Goal: Task Accomplishment & Management: Use online tool/utility

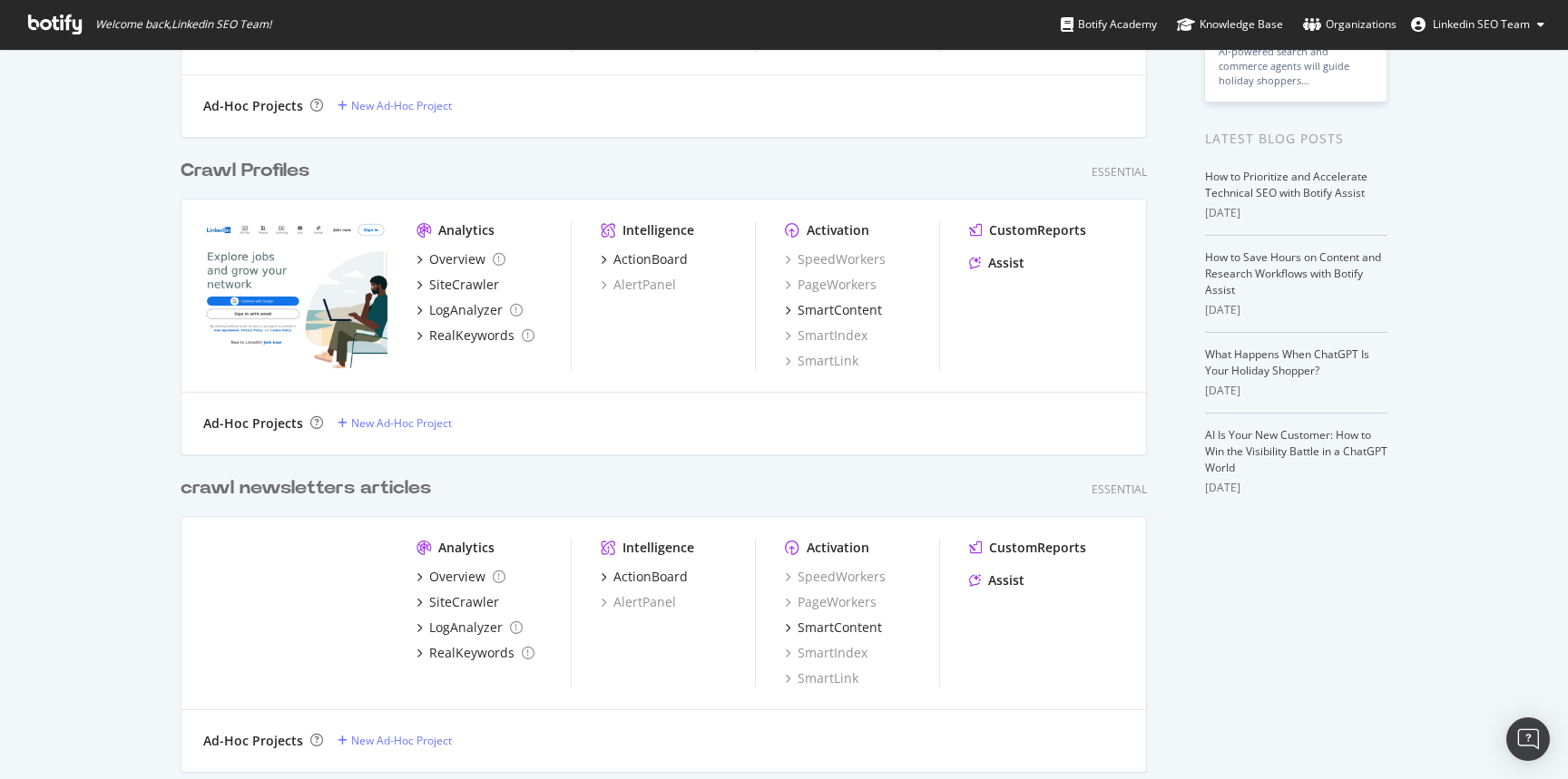
scroll to position [271, 0]
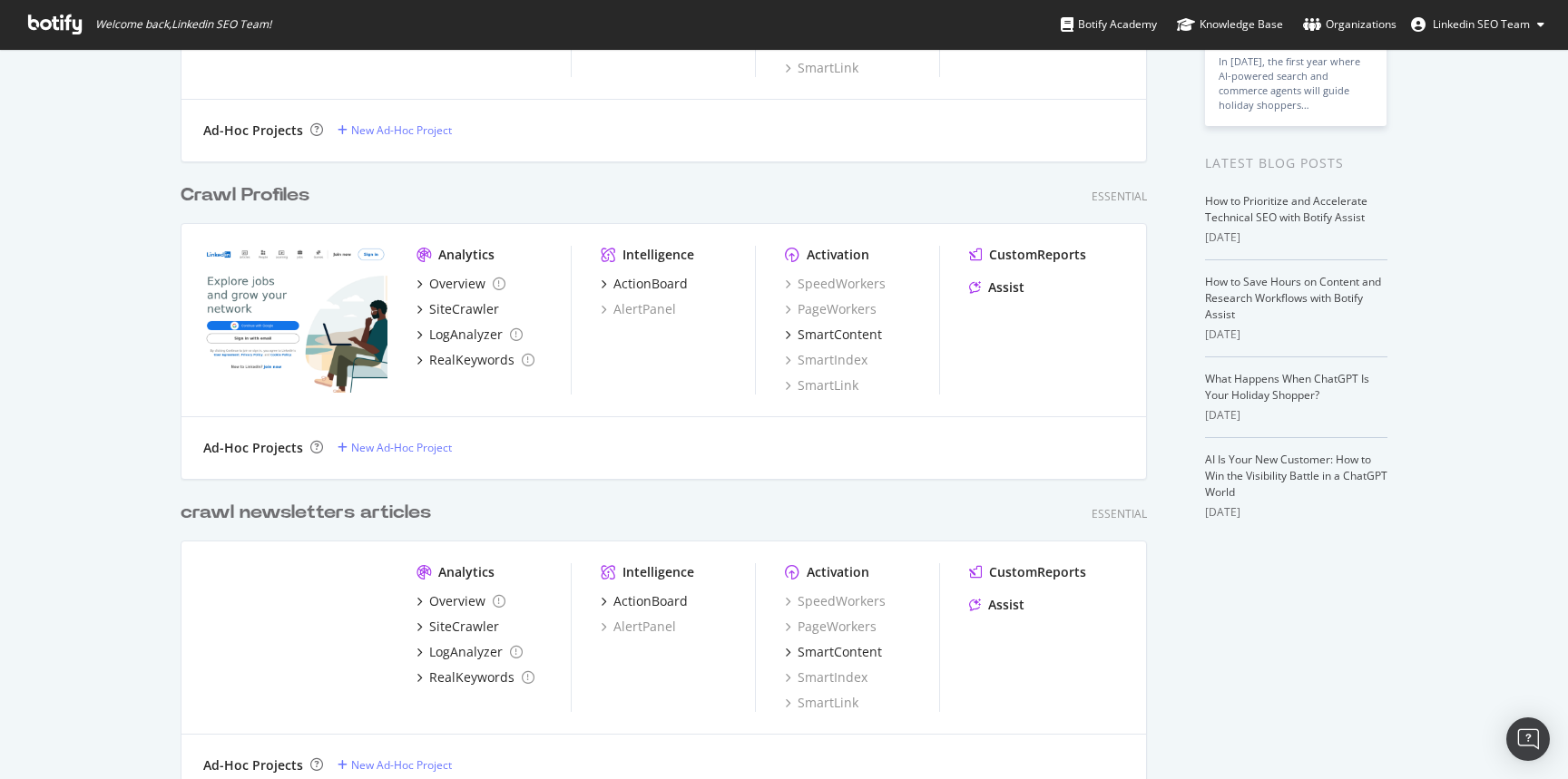
click at [212, 191] on div "Crawl Profiles" at bounding box center [245, 196] width 128 height 27
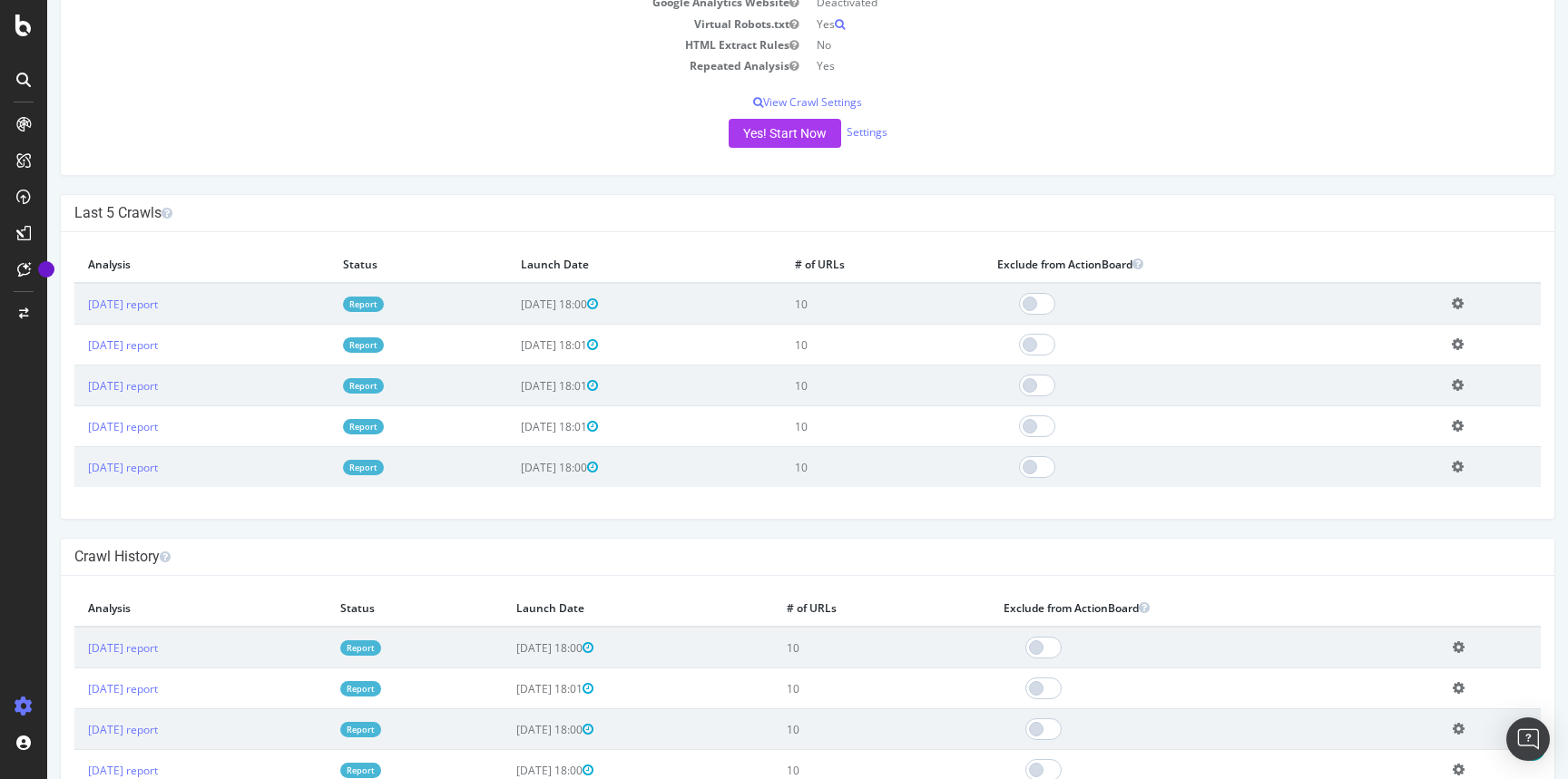
scroll to position [371, 0]
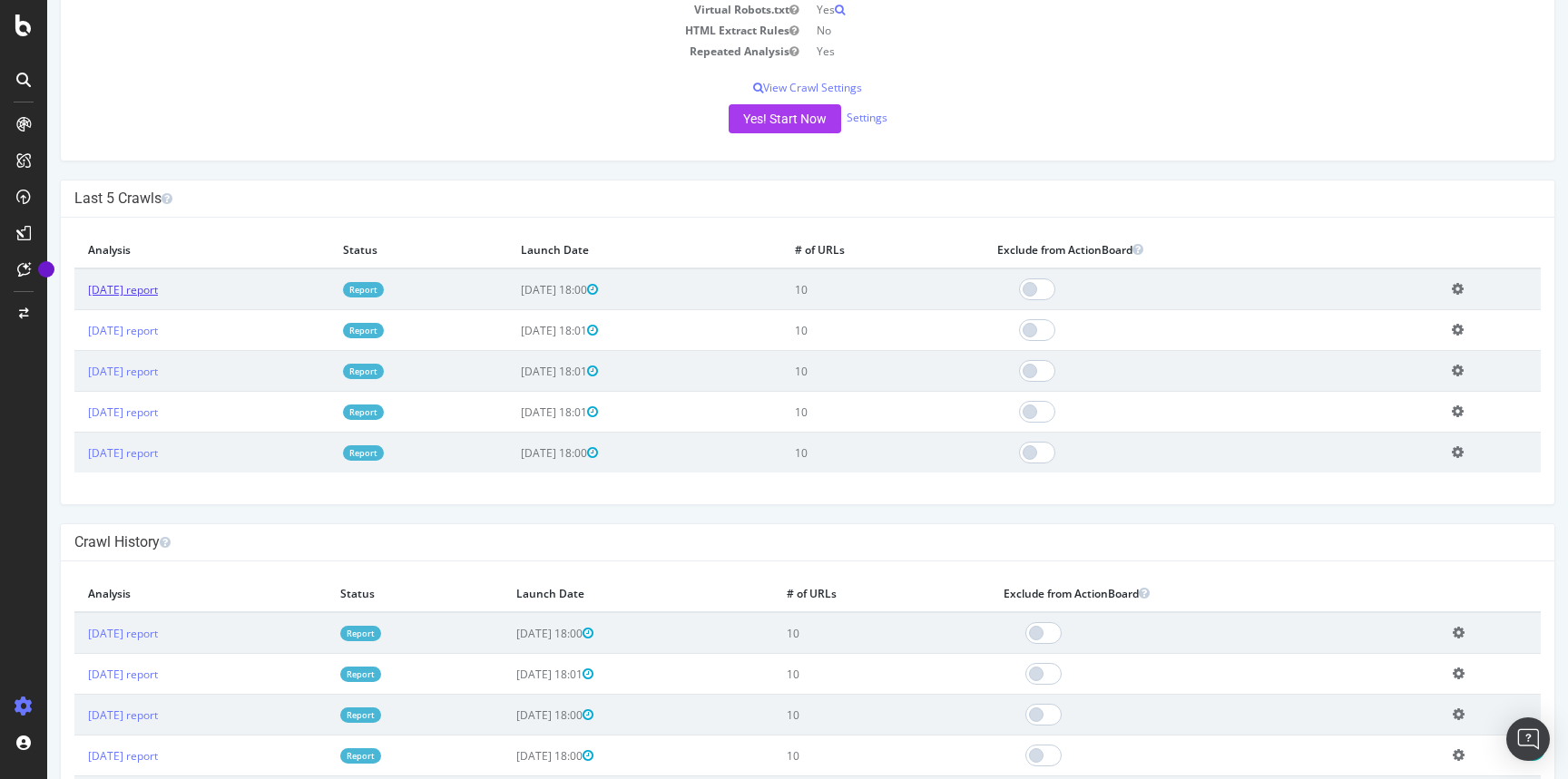
click at [131, 285] on link "[DATE] report" at bounding box center [123, 290] width 69 height 15
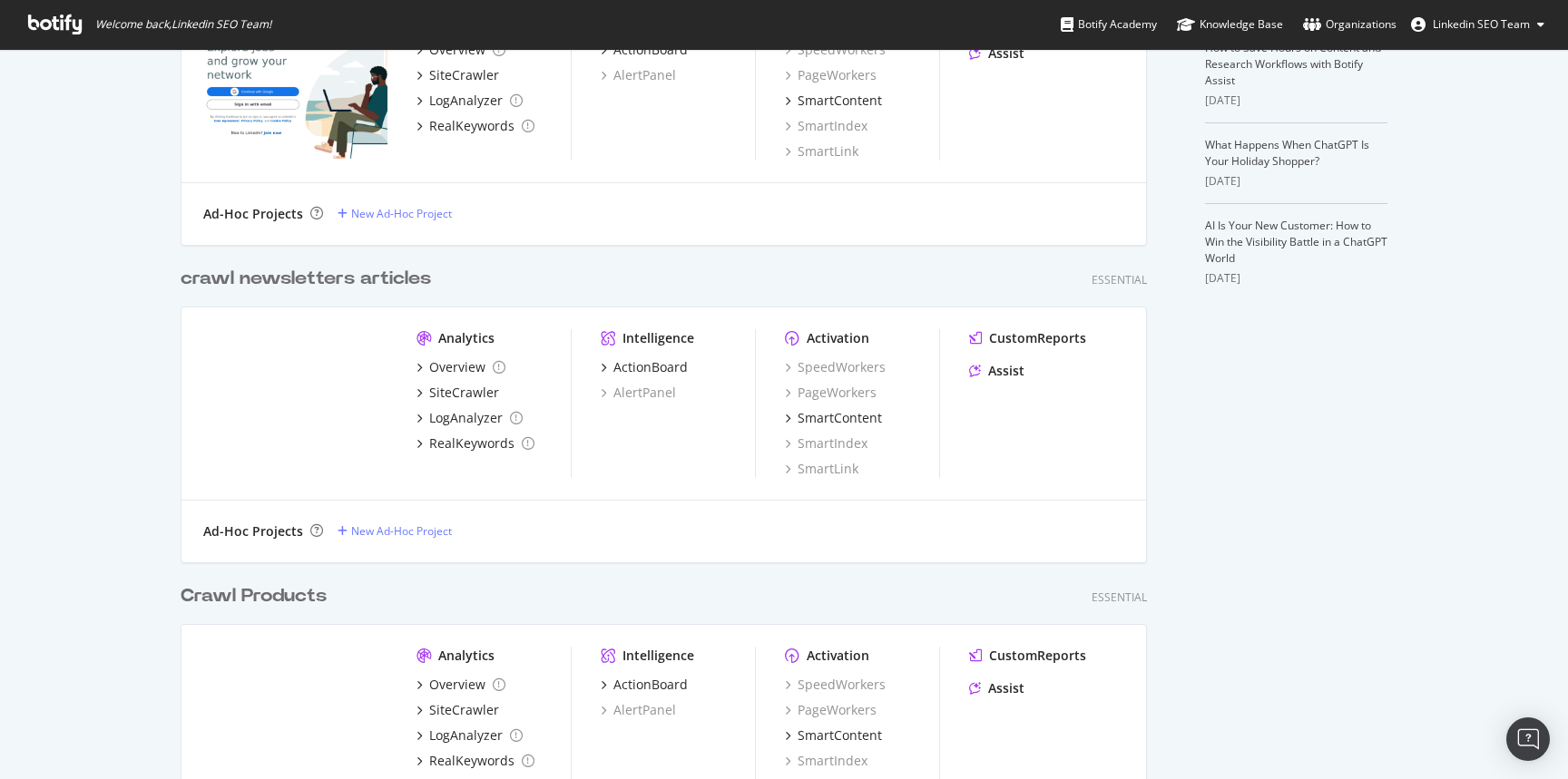
scroll to position [620, 0]
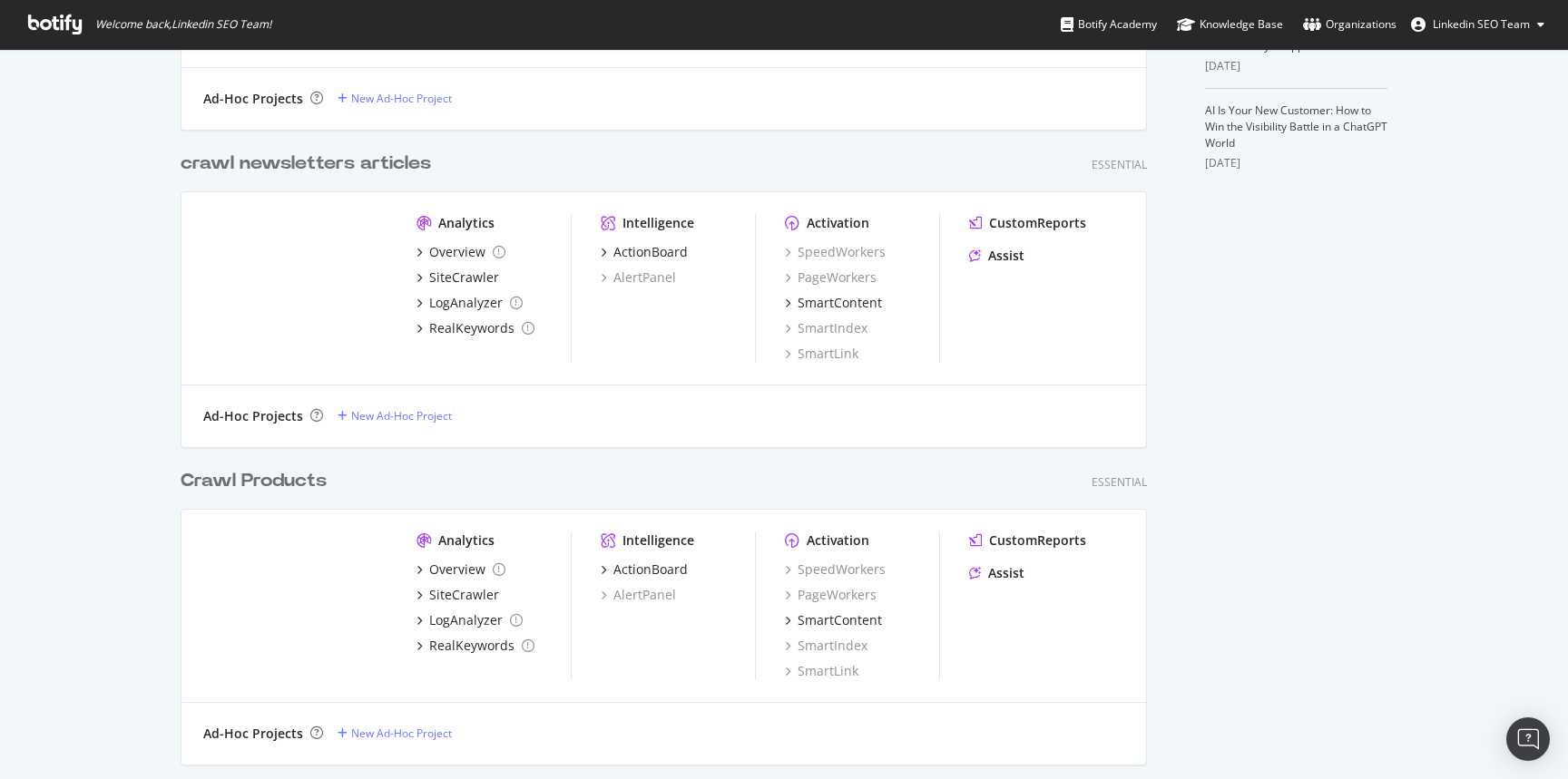
click at [327, 164] on div "crawl newsletters articles" at bounding box center [305, 164] width 250 height 27
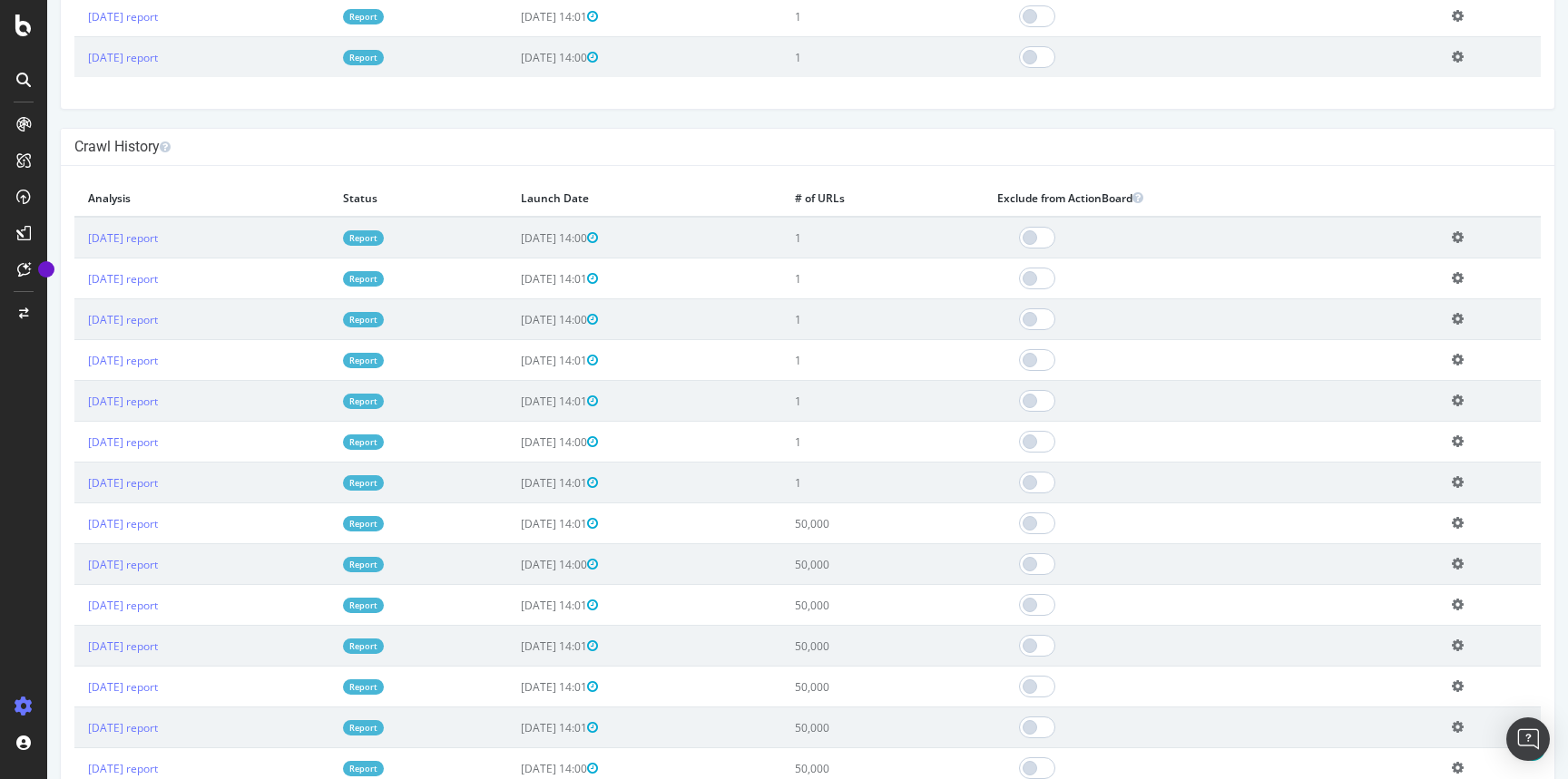
scroll to position [806, 0]
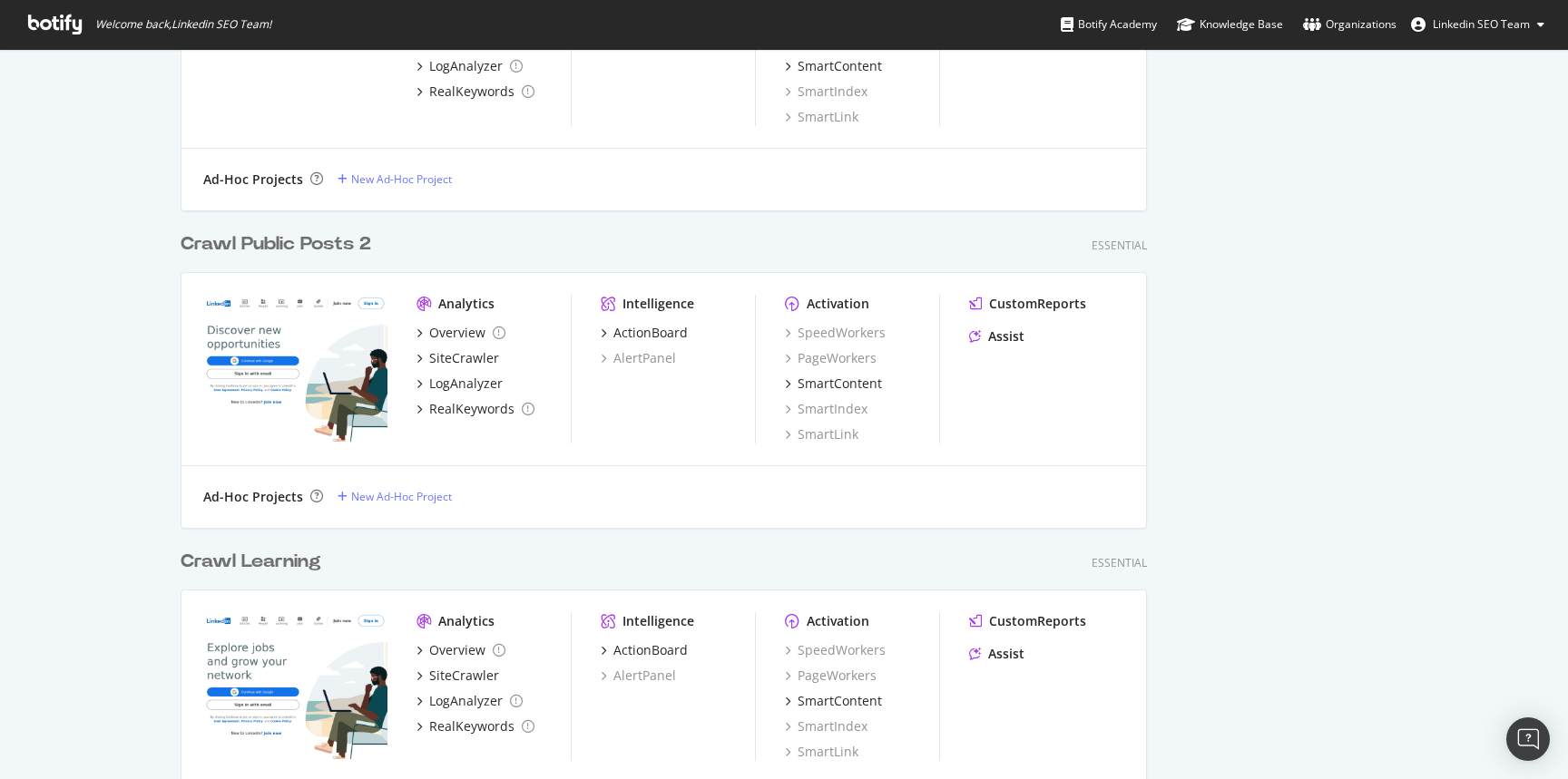
scroll to position [1506, 0]
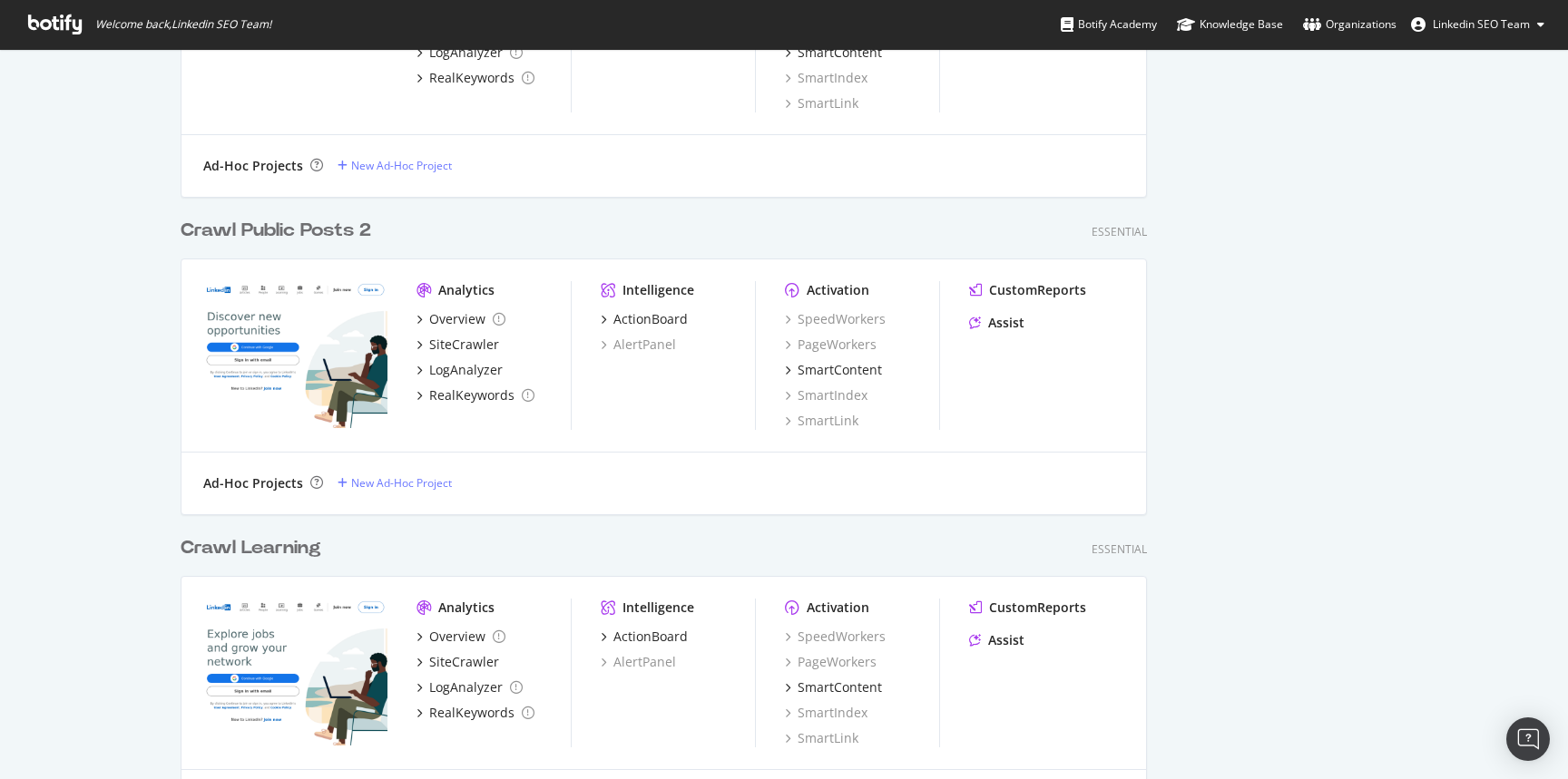
click at [300, 233] on div "Crawl Public Posts 2" at bounding box center [276, 231] width 190 height 27
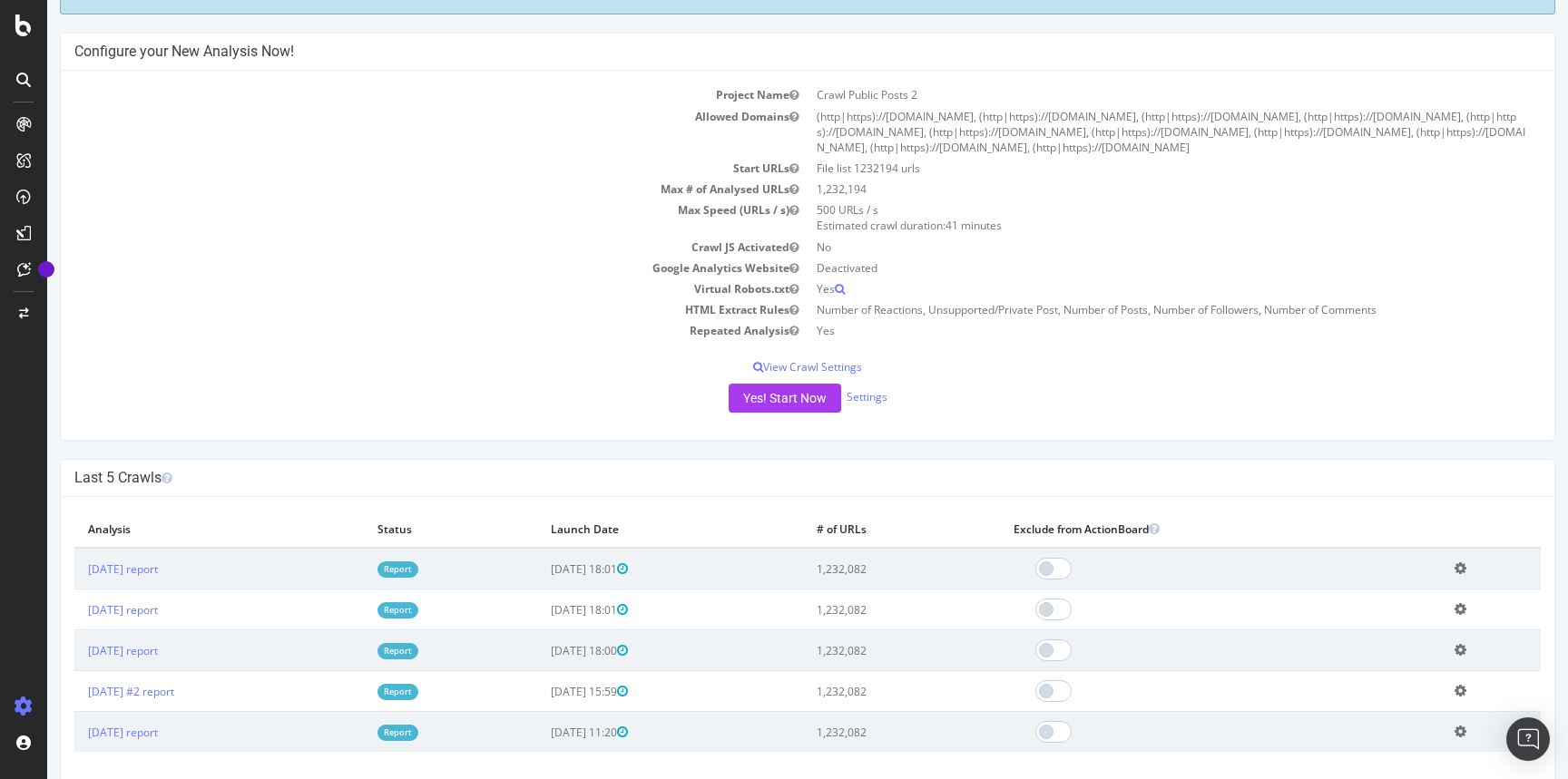
scroll to position [87, 0]
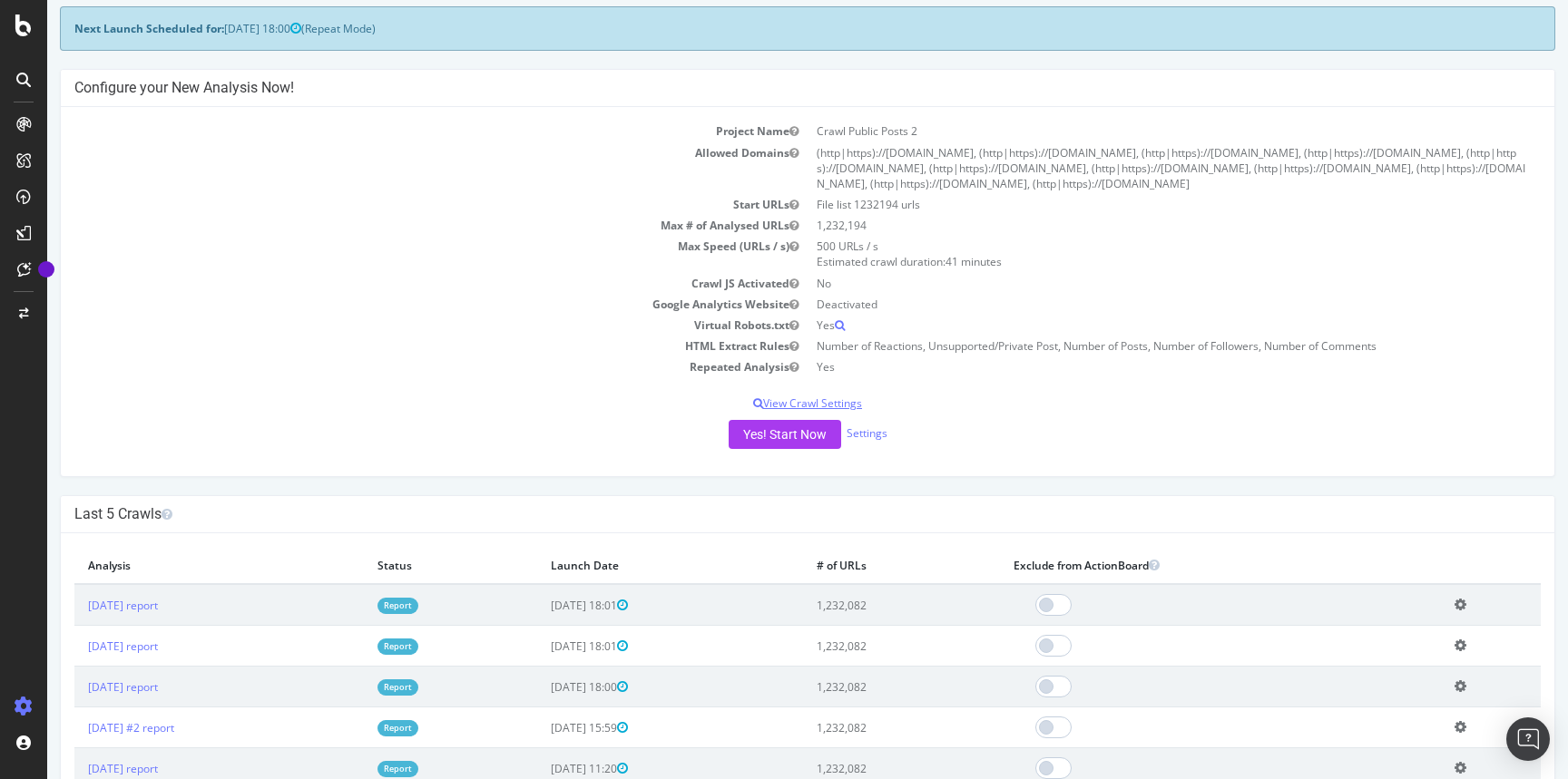
click at [770, 403] on p "View Crawl Settings" at bounding box center [807, 403] width 1466 height 15
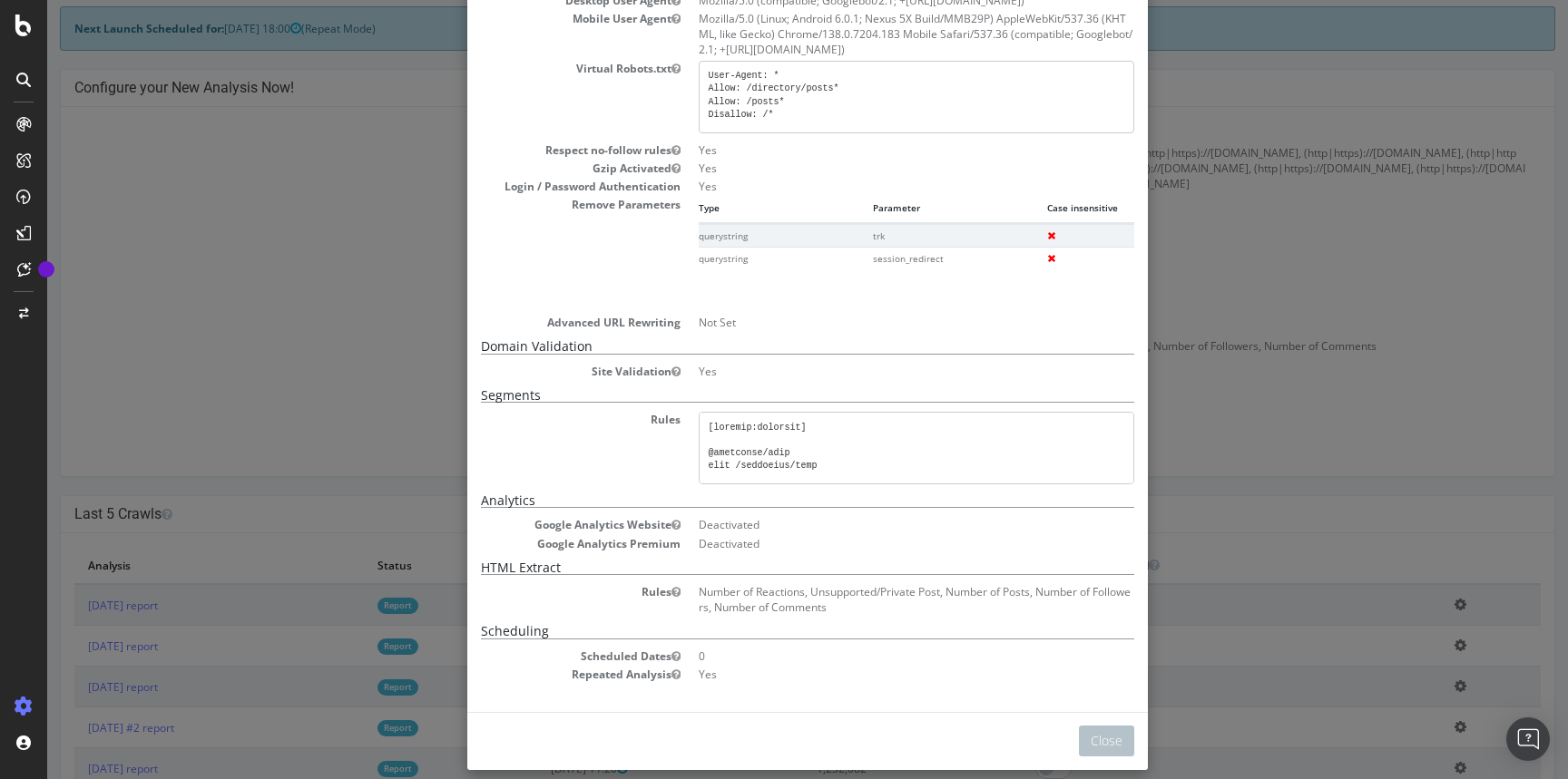
scroll to position [553, 0]
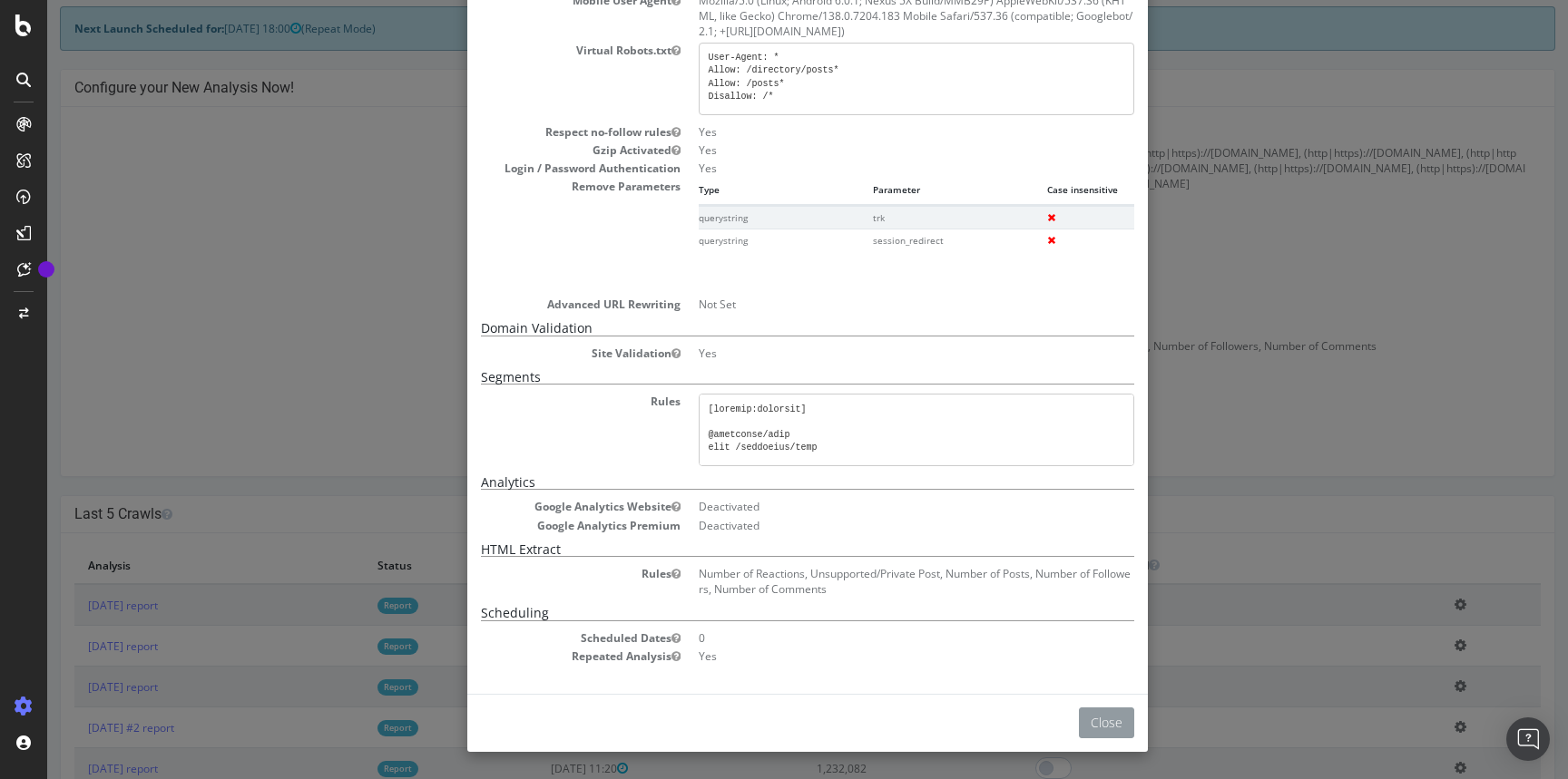
click at [1084, 719] on button "Close" at bounding box center [1107, 723] width 55 height 30
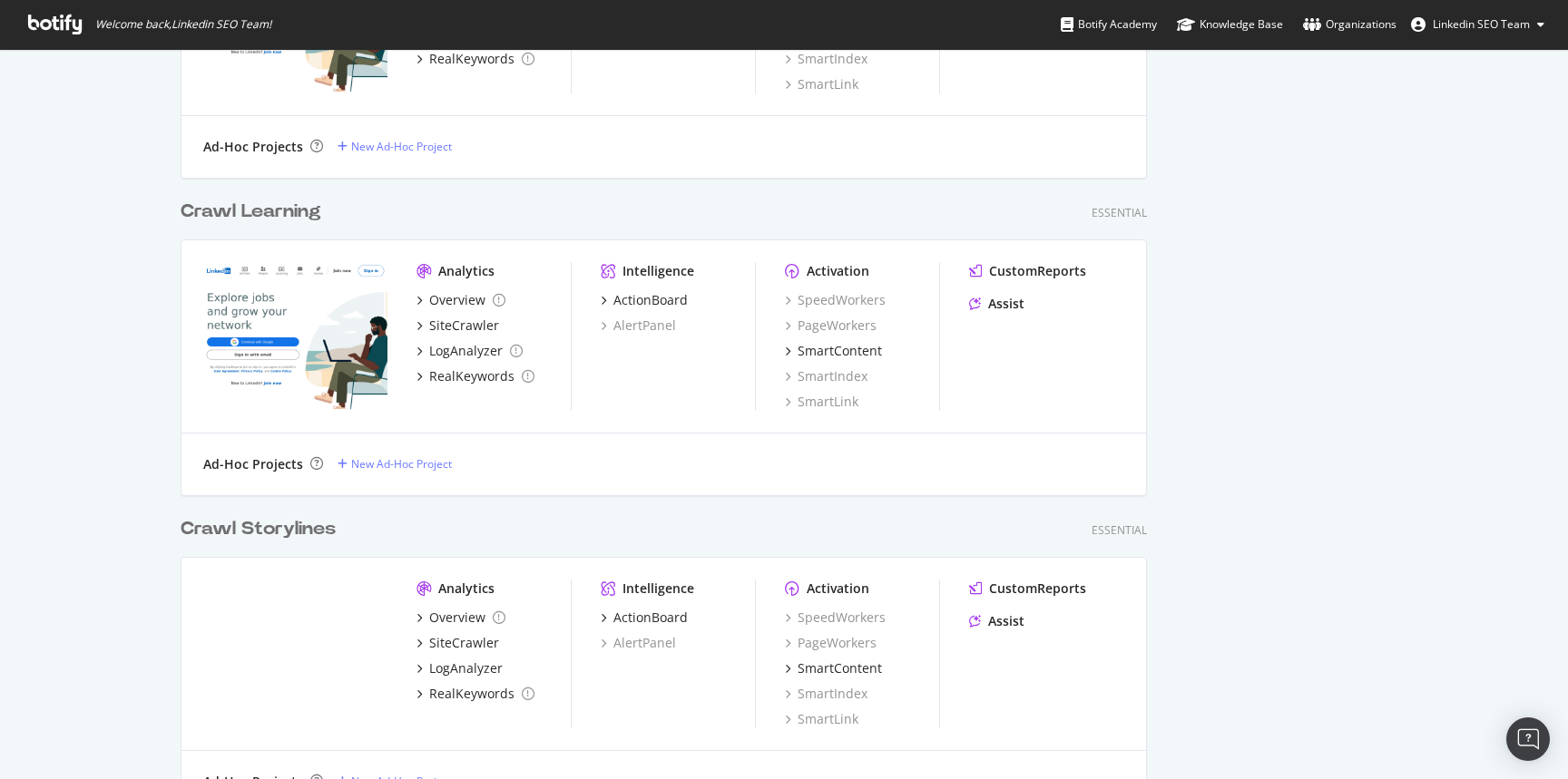
scroll to position [1851, 0]
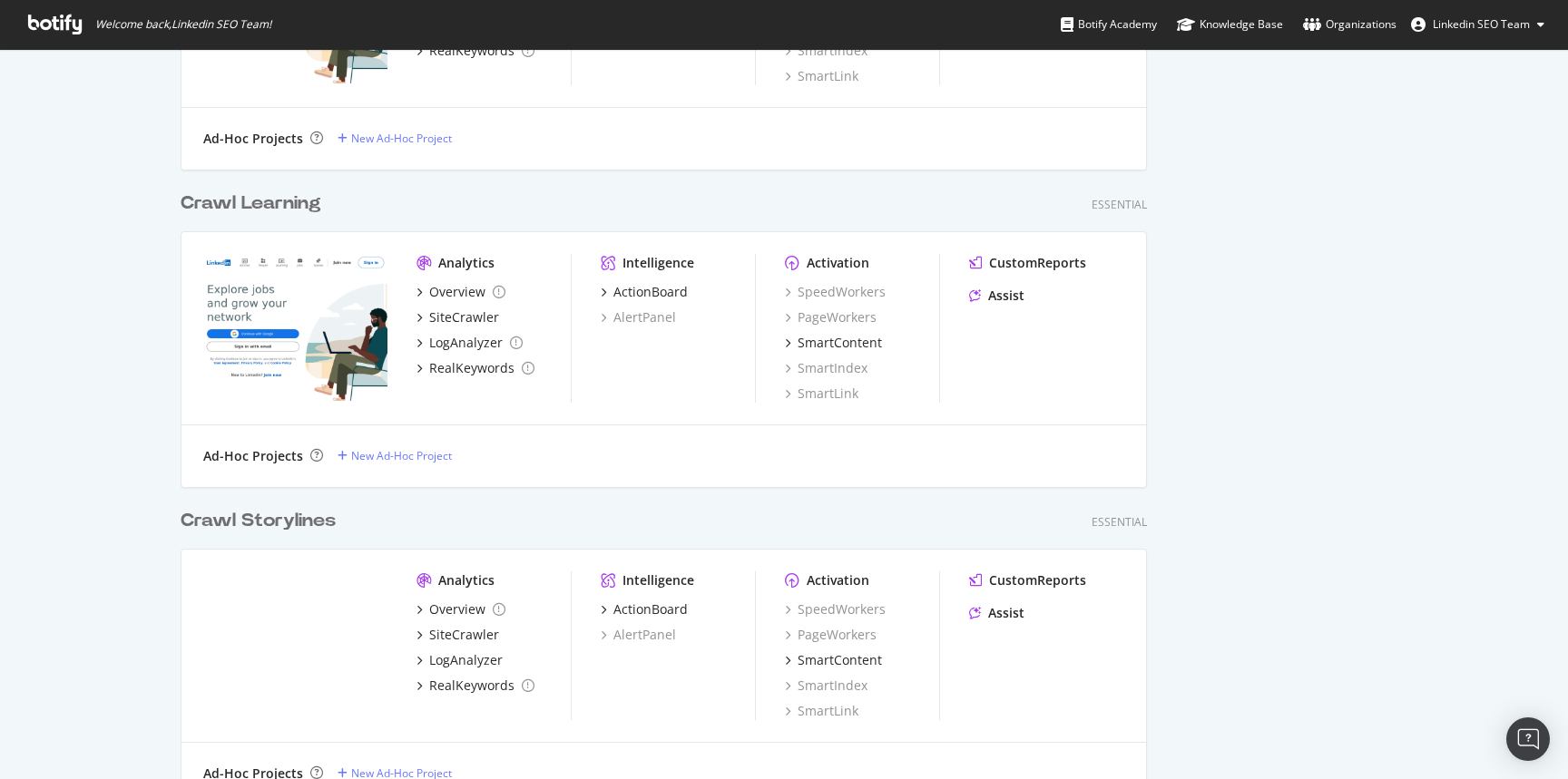
click at [253, 206] on div "Crawl Learning" at bounding box center [251, 204] width 141 height 27
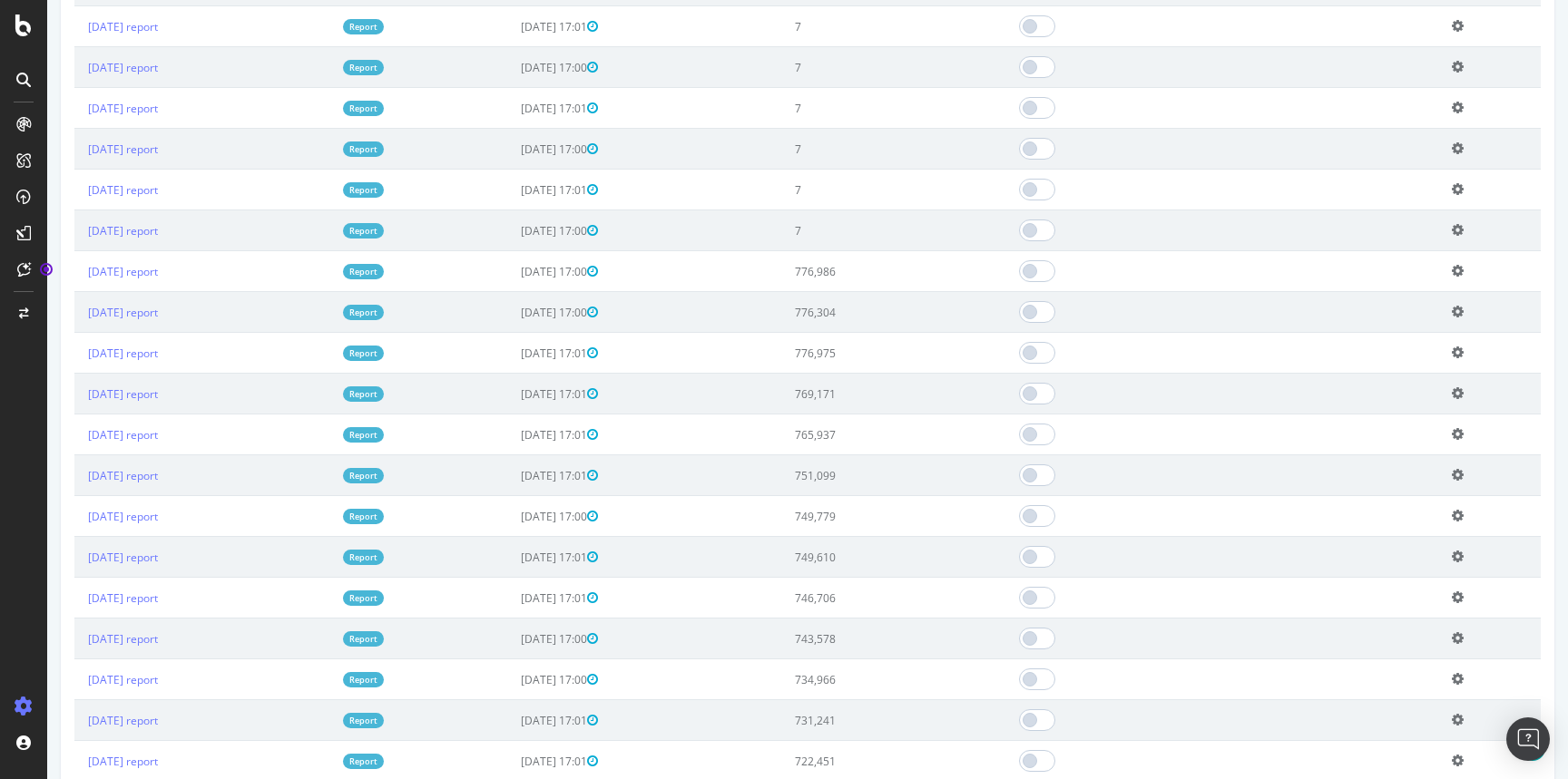
scroll to position [829, 0]
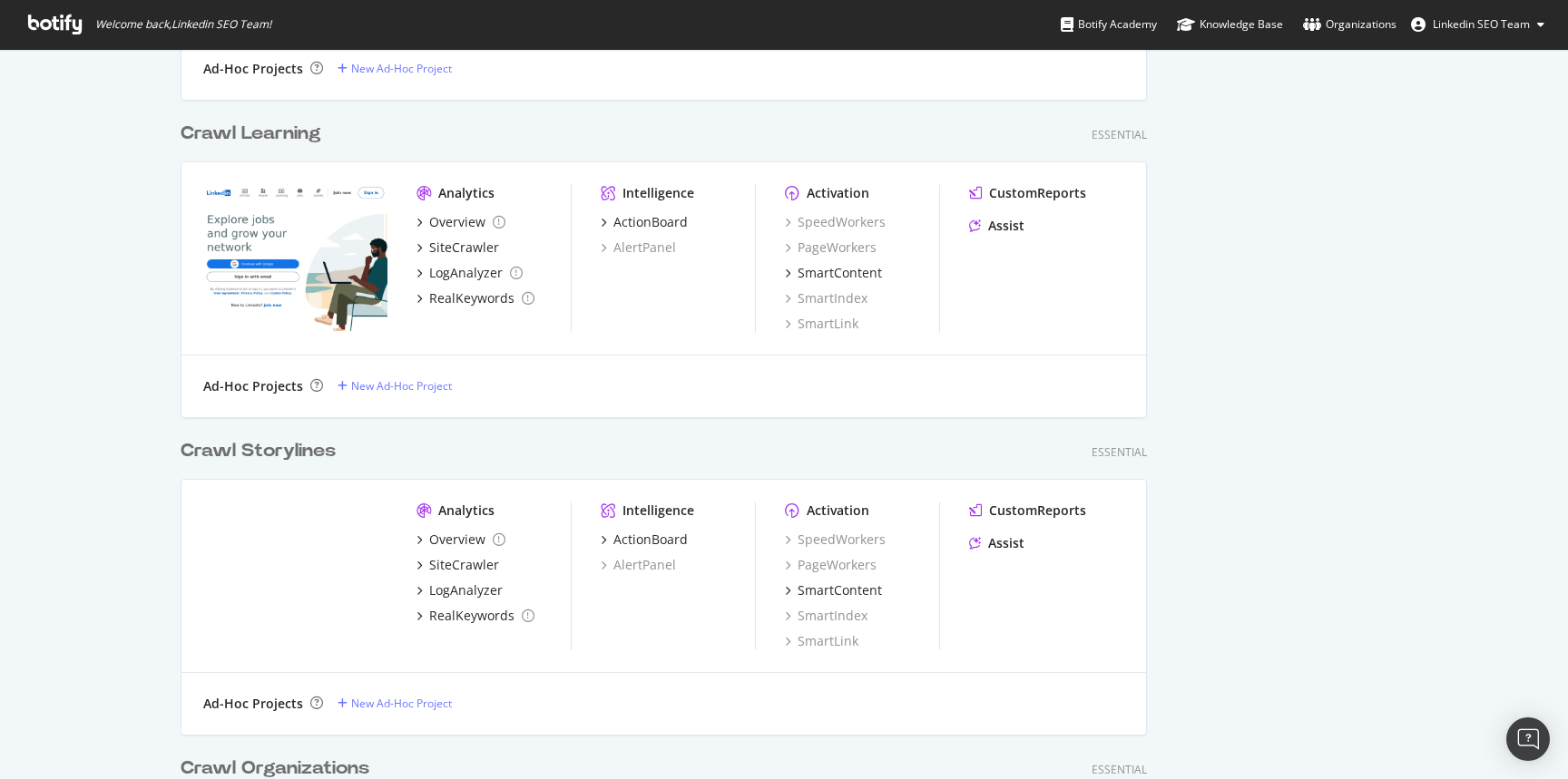
scroll to position [1928, 0]
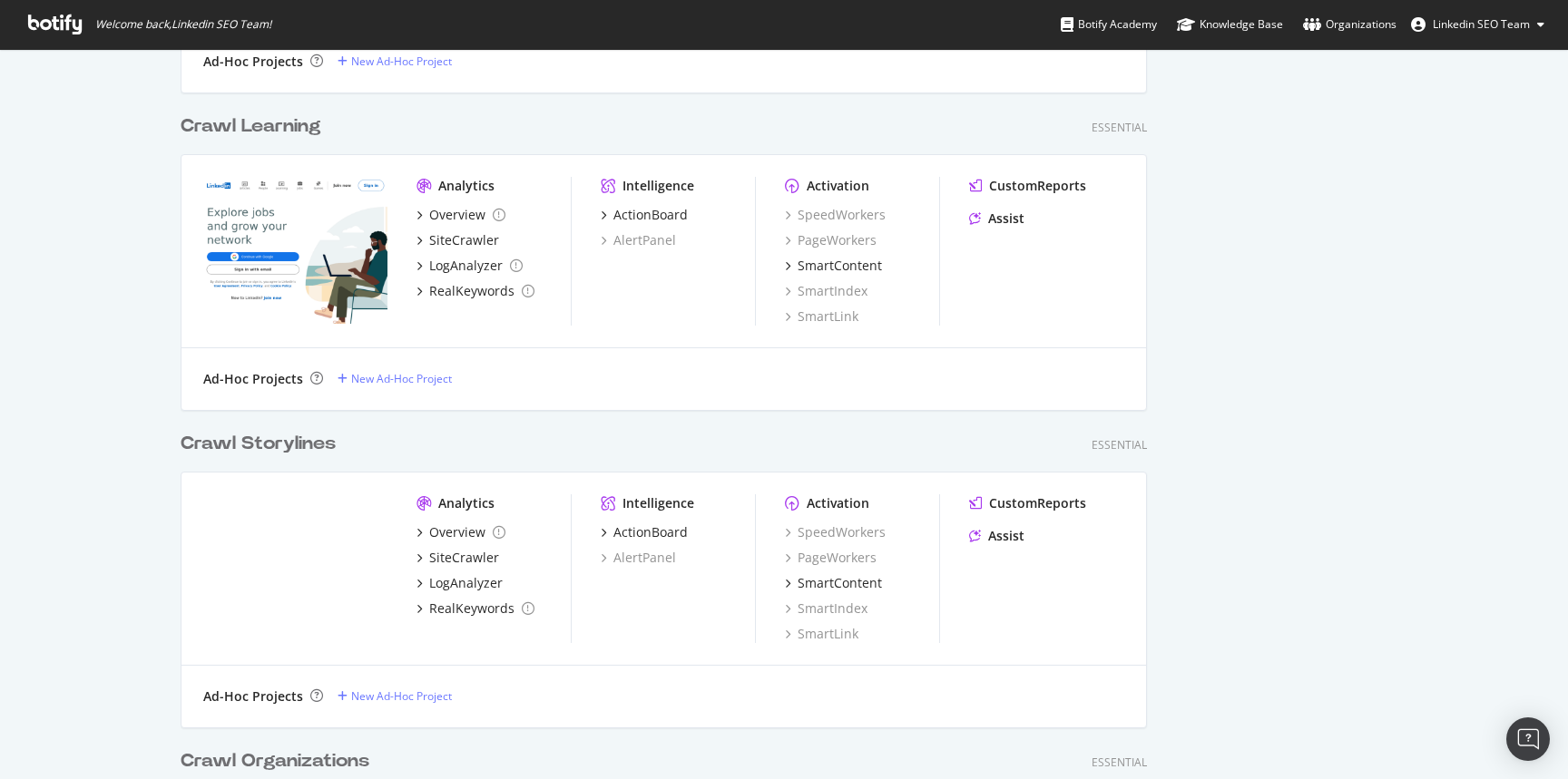
click at [245, 426] on div "Crawl Storylines Essential Analytics Overview SiteCrawler LogAnalyzer RealKeywo…" at bounding box center [671, 568] width 981 height 318
click at [245, 437] on div "Crawl Storylines" at bounding box center [258, 444] width 155 height 27
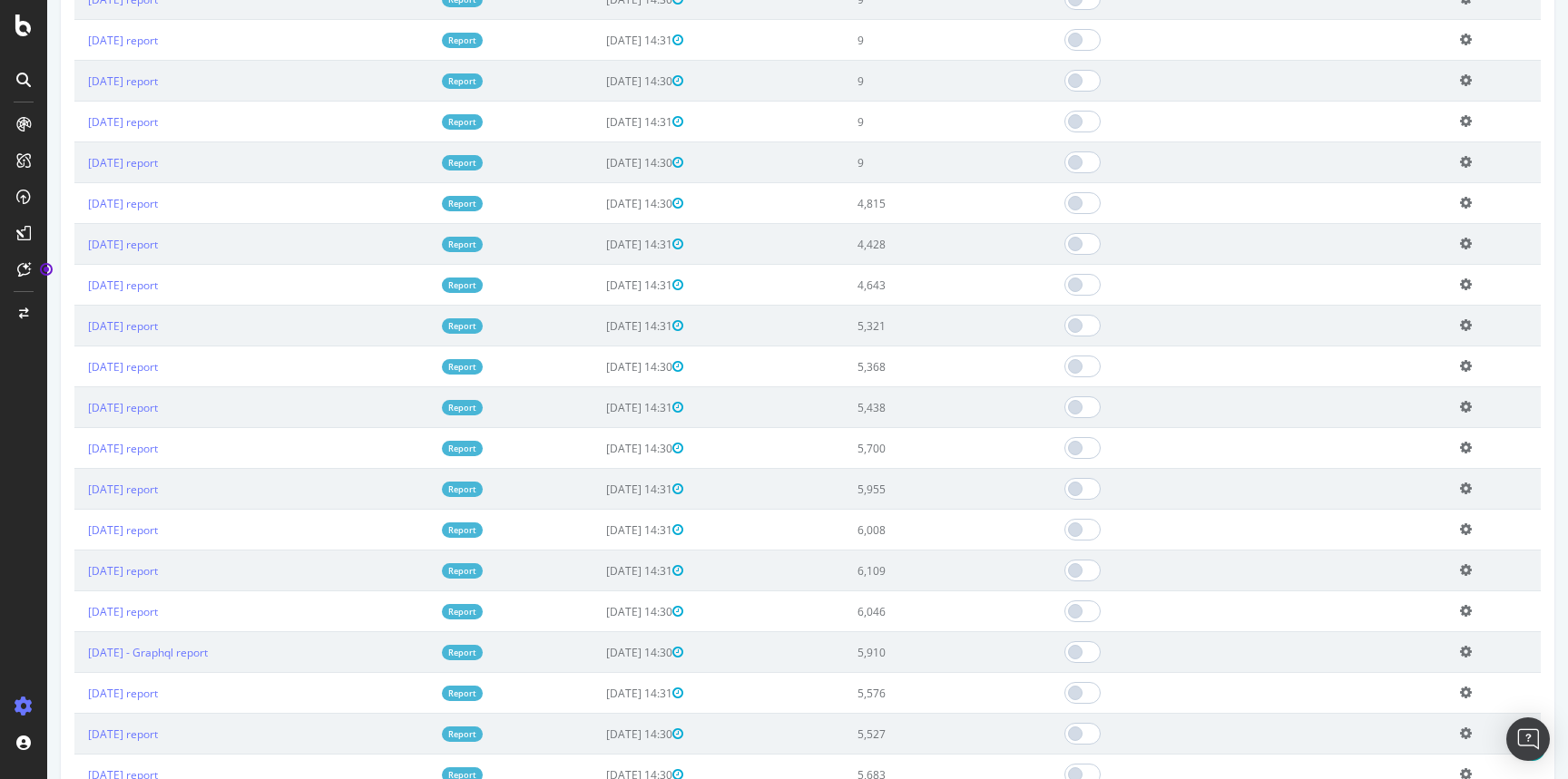
scroll to position [995, 0]
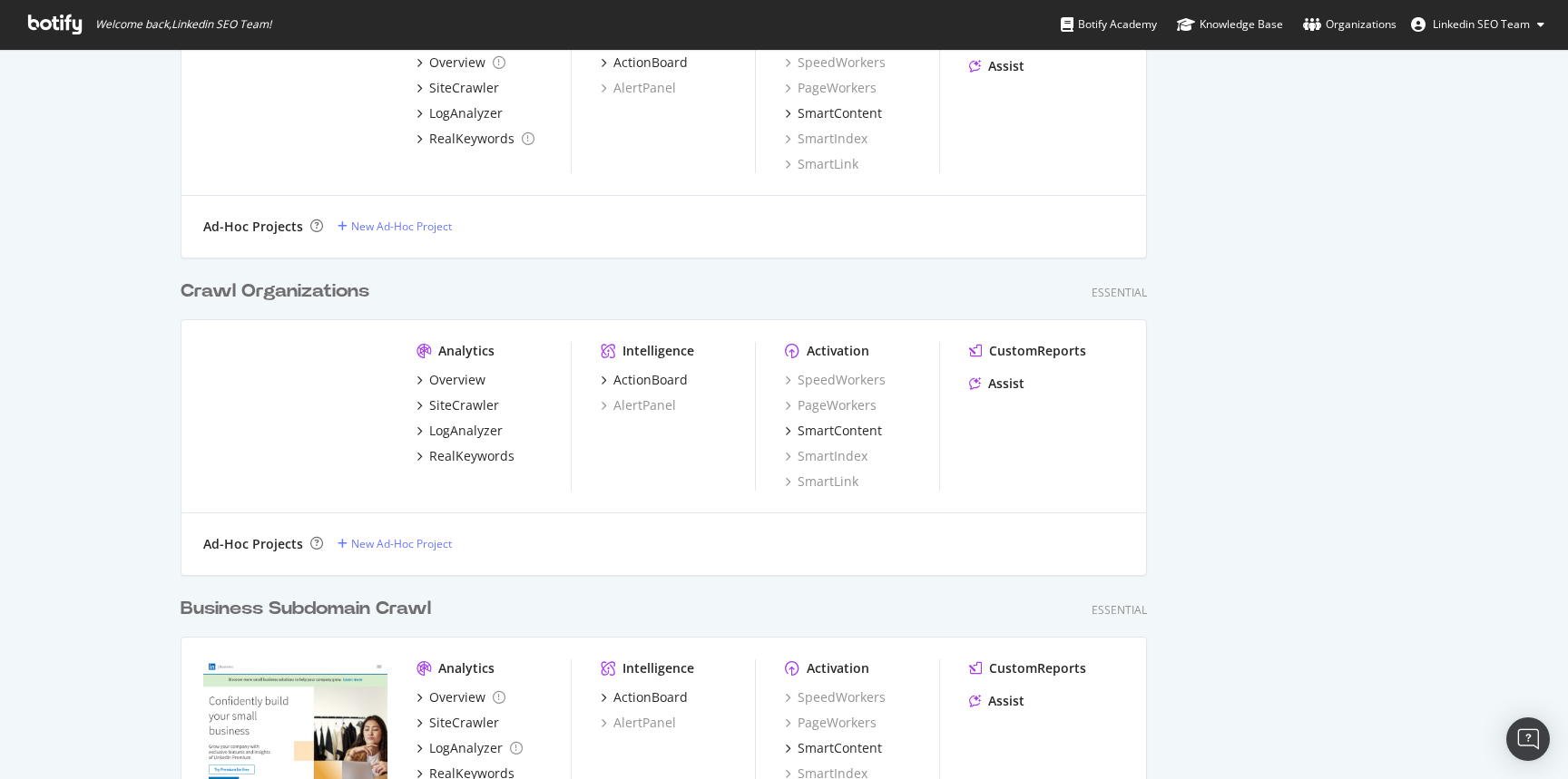
scroll to position [2409, 0]
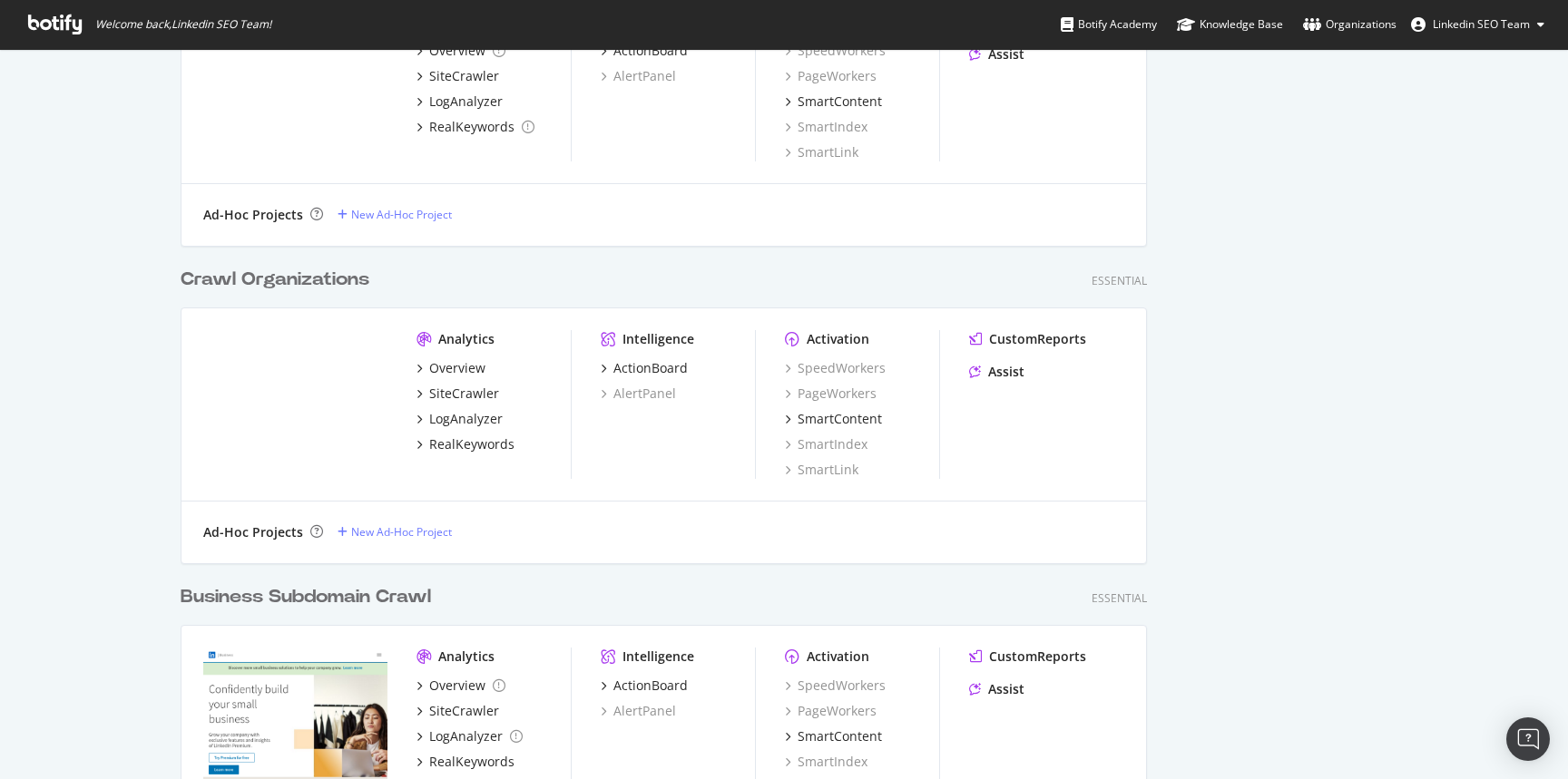
click at [267, 282] on div "Crawl Organizations" at bounding box center [275, 280] width 188 height 27
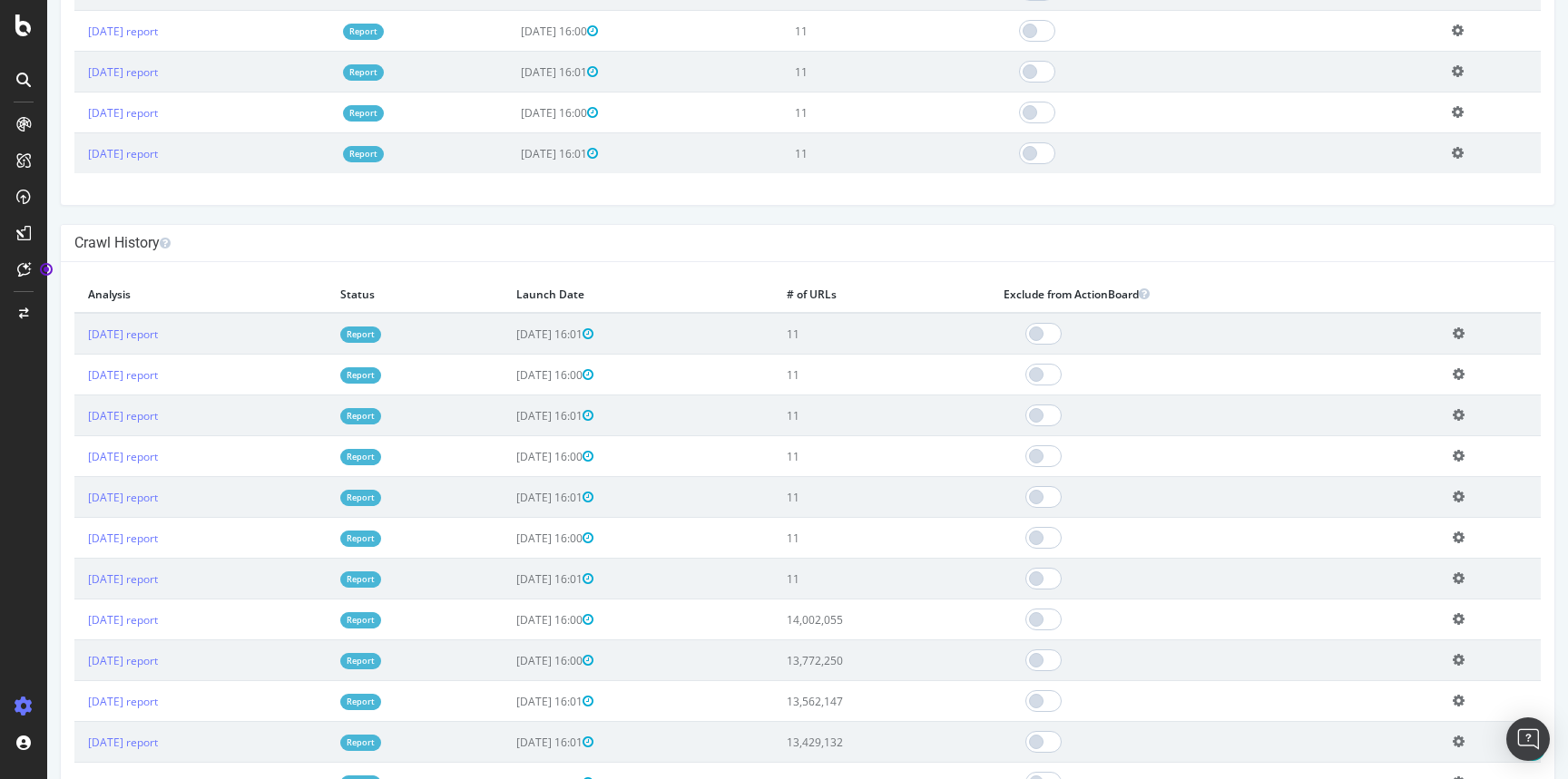
scroll to position [754, 0]
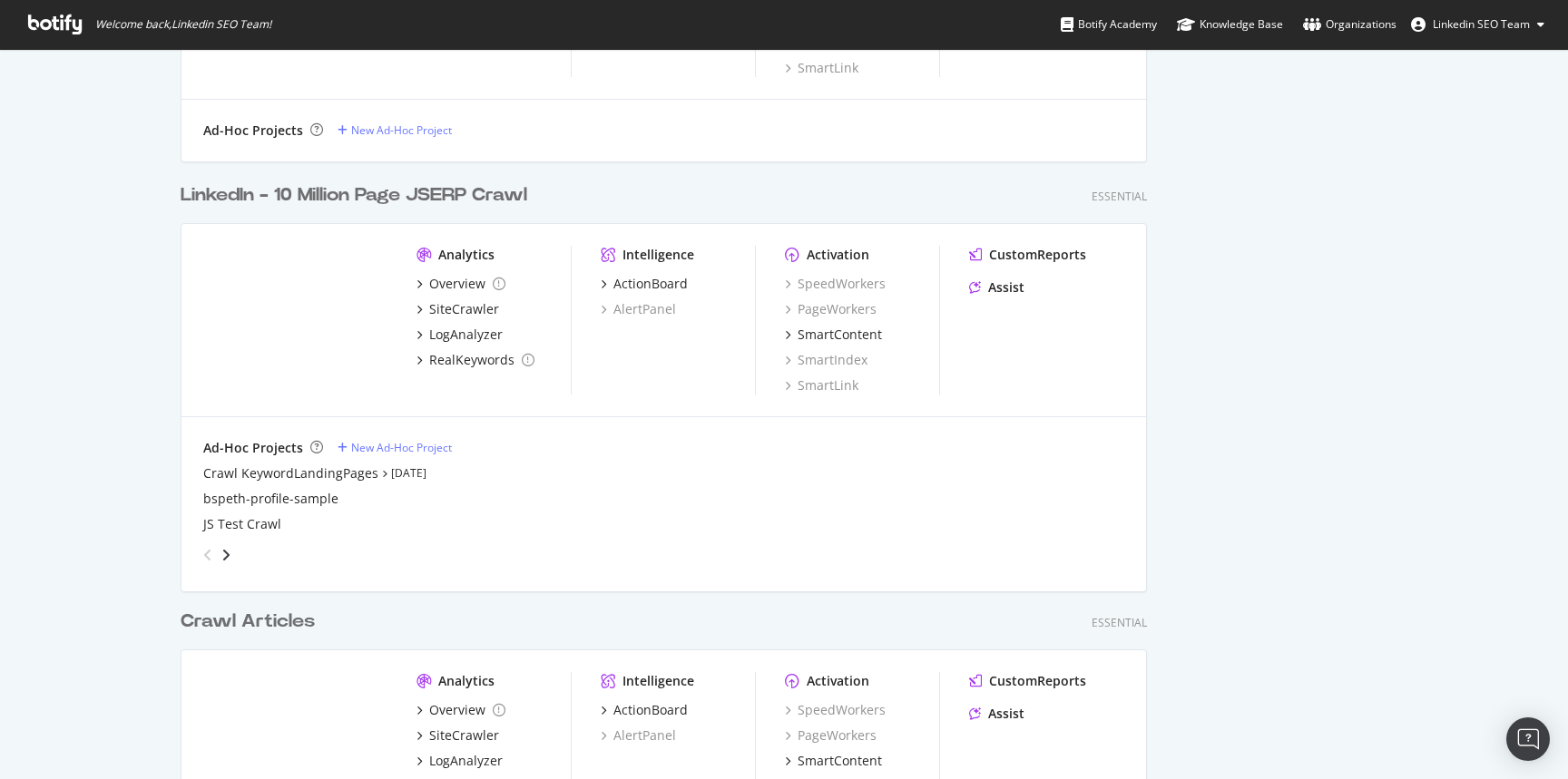
scroll to position [3463, 0]
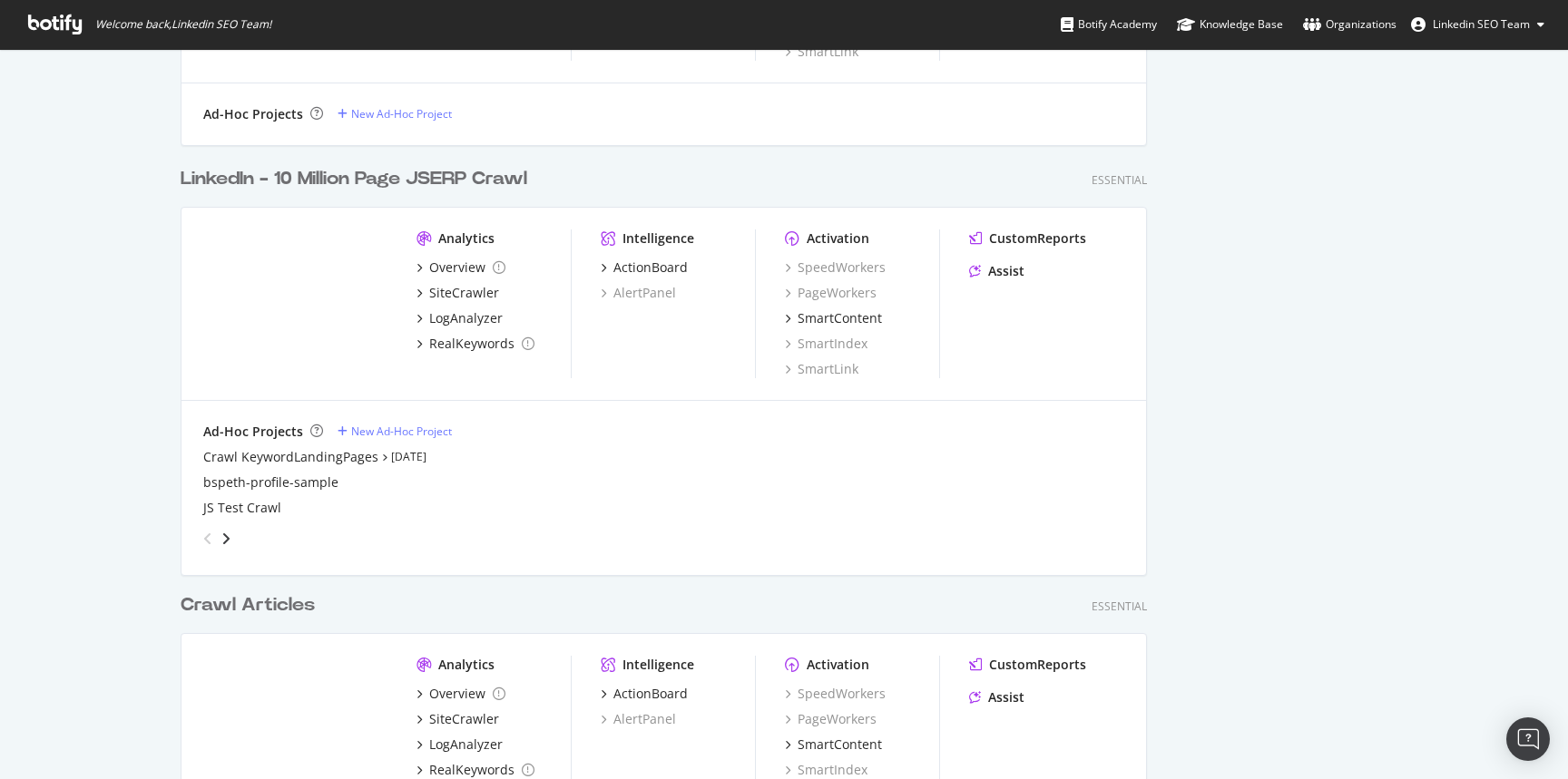
click at [260, 176] on div "LinkedIn - 10 Million Page JSERP Crawl" at bounding box center [354, 180] width 346 height 27
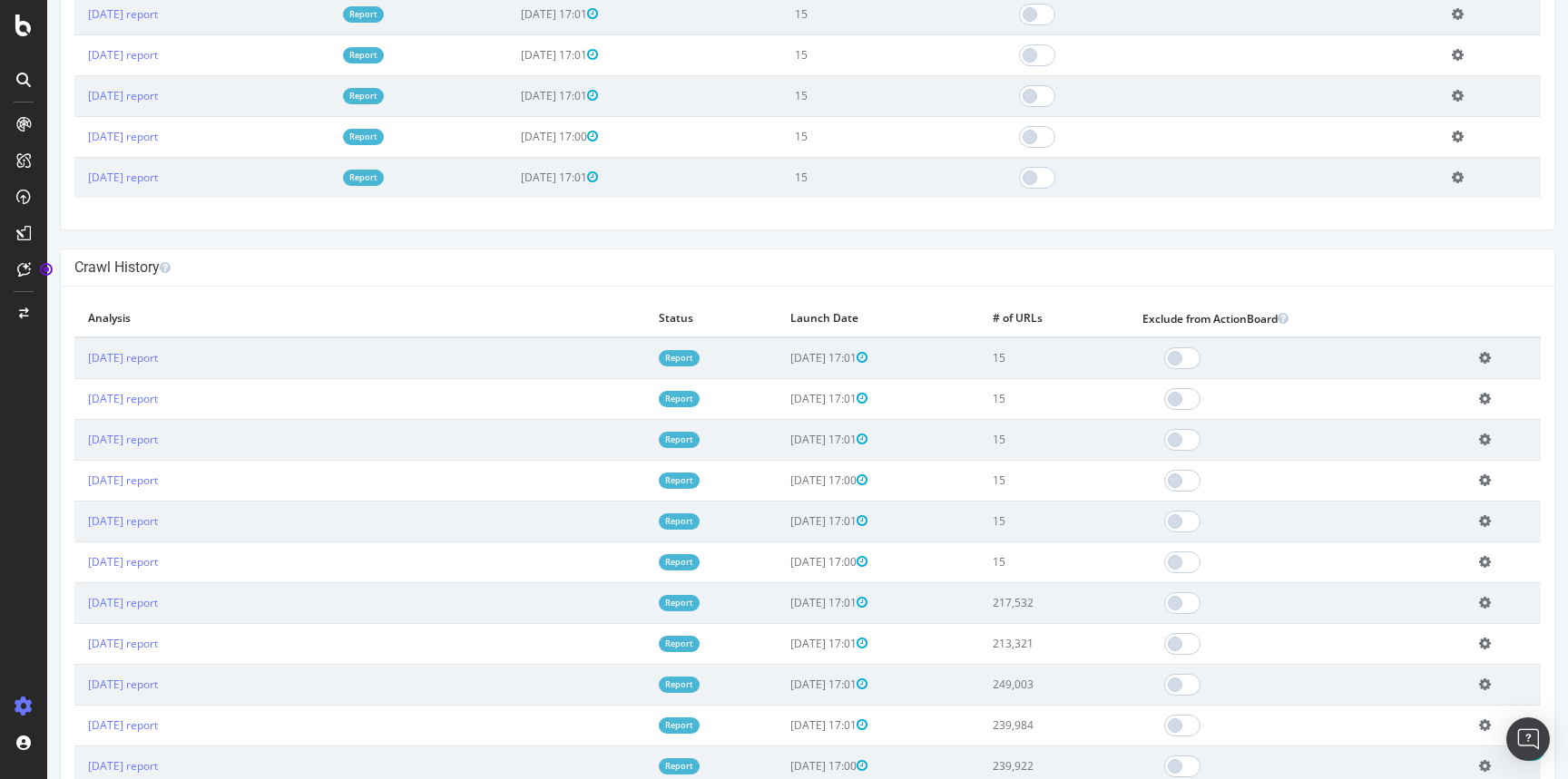
scroll to position [679, 0]
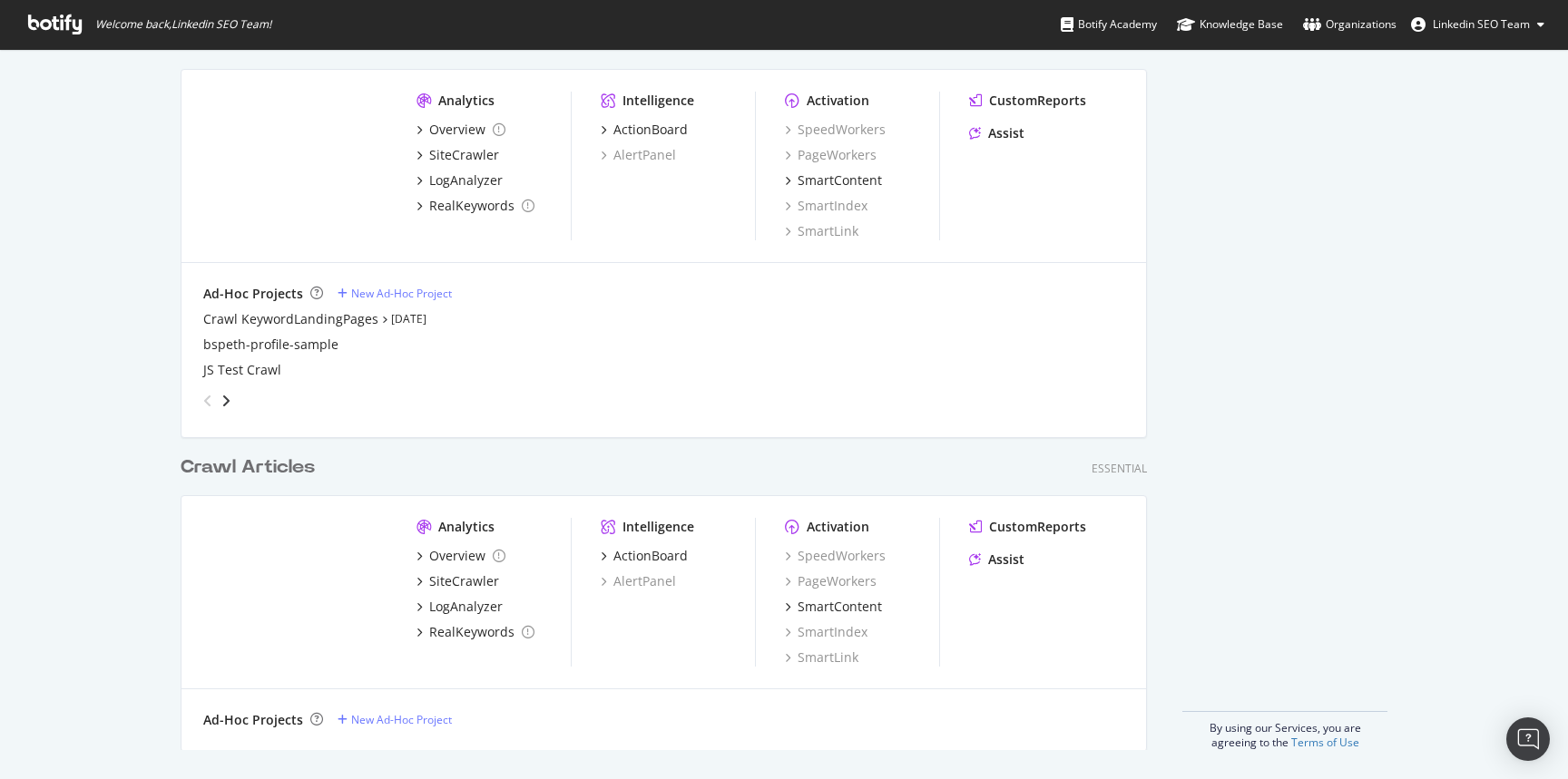
click at [234, 459] on div "Crawl Articles" at bounding box center [247, 468] width 134 height 27
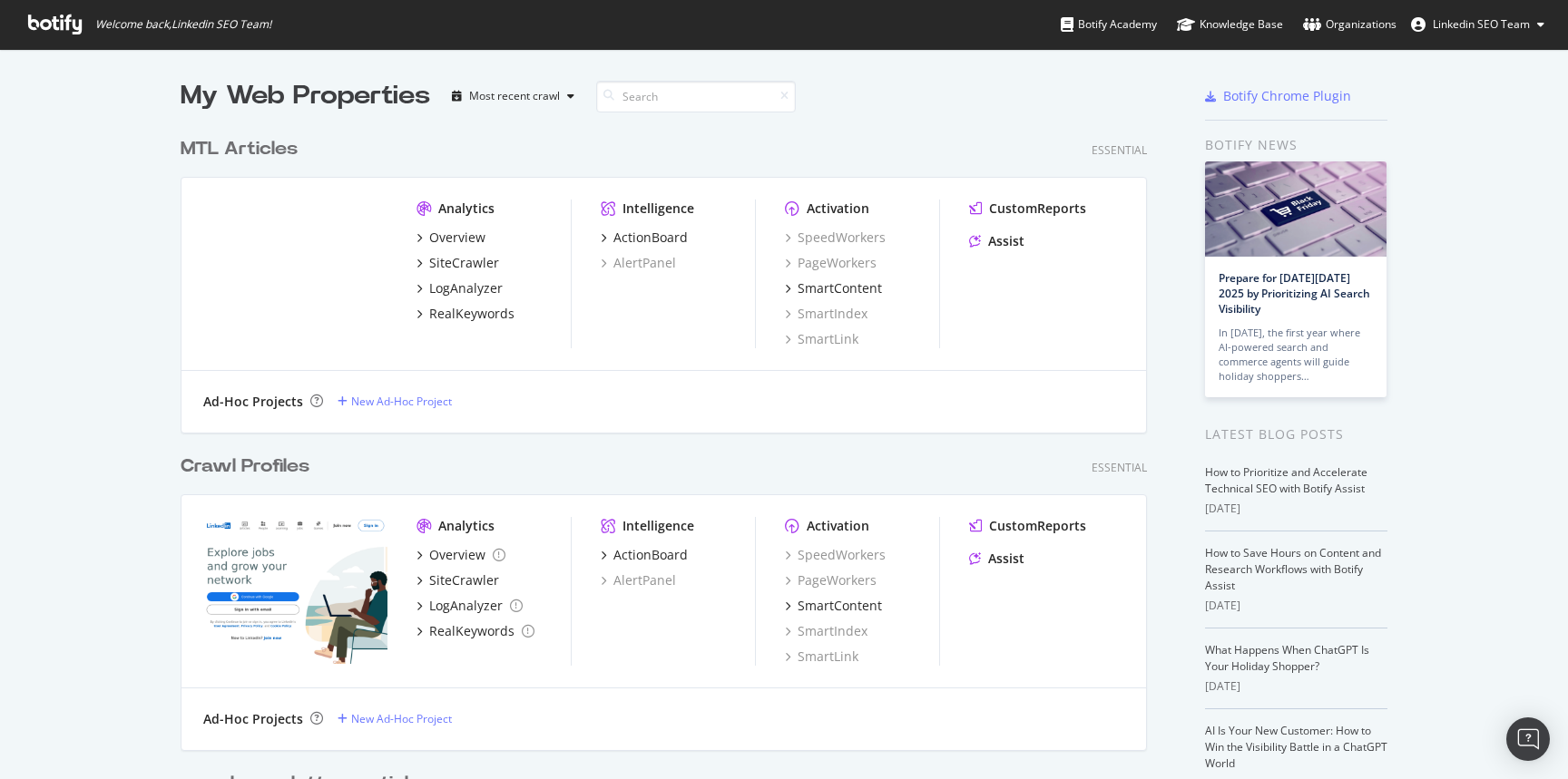
click at [242, 146] on div "MTL Articles" at bounding box center [239, 149] width 117 height 27
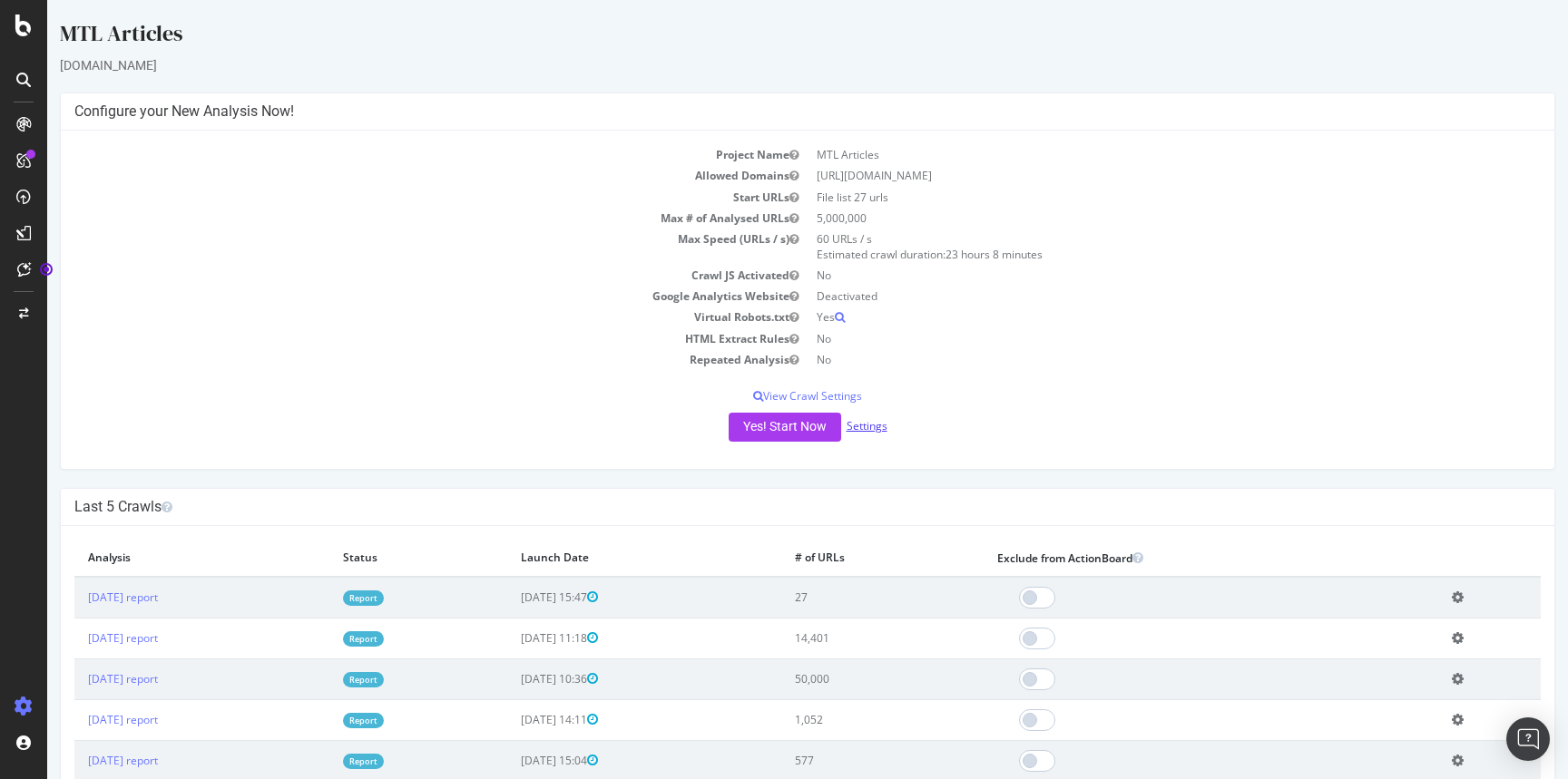
click at [865, 425] on link "Settings" at bounding box center [867, 426] width 41 height 15
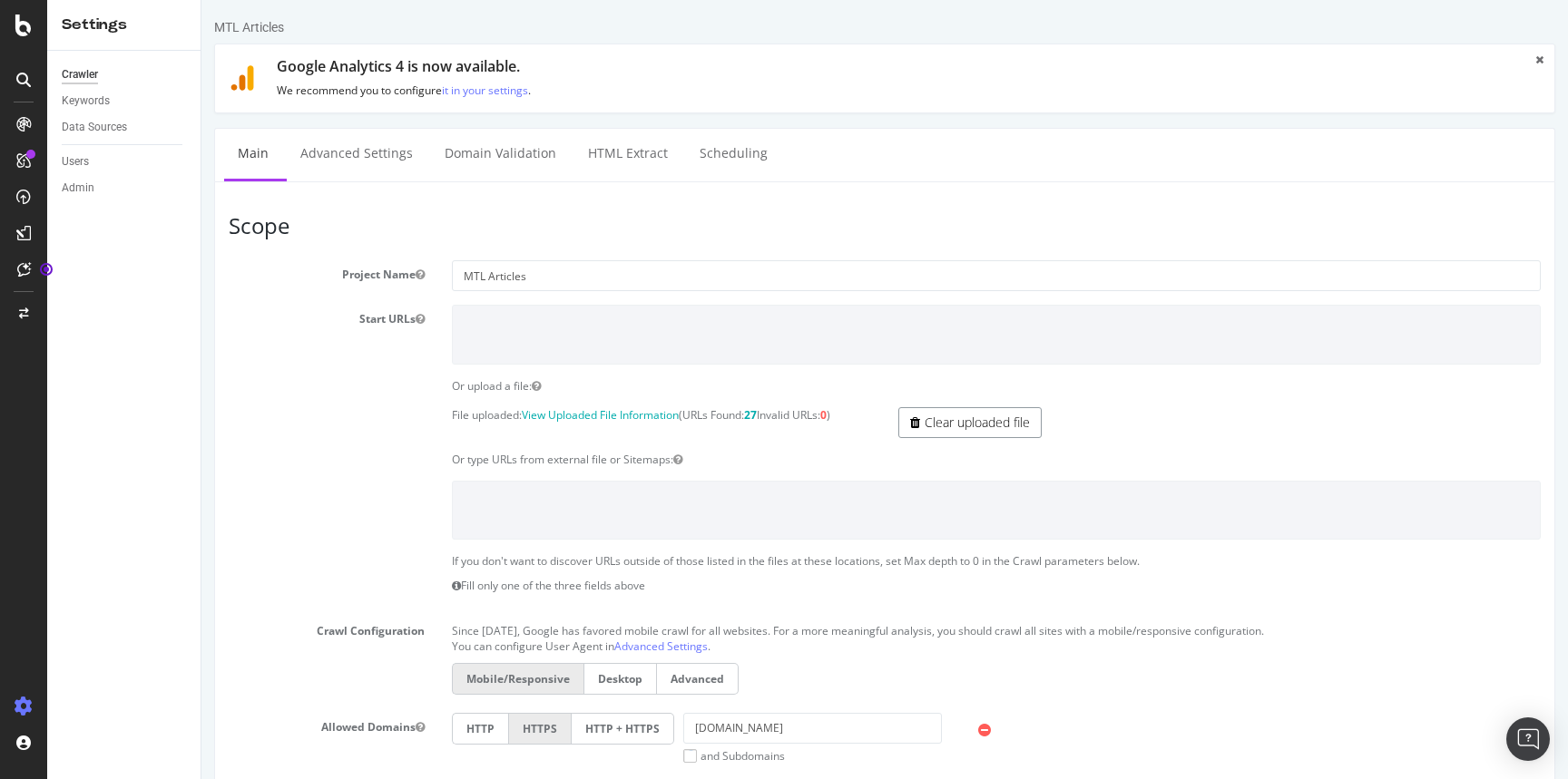
click at [925, 422] on link "Clear uploaded file" at bounding box center [970, 422] width 144 height 30
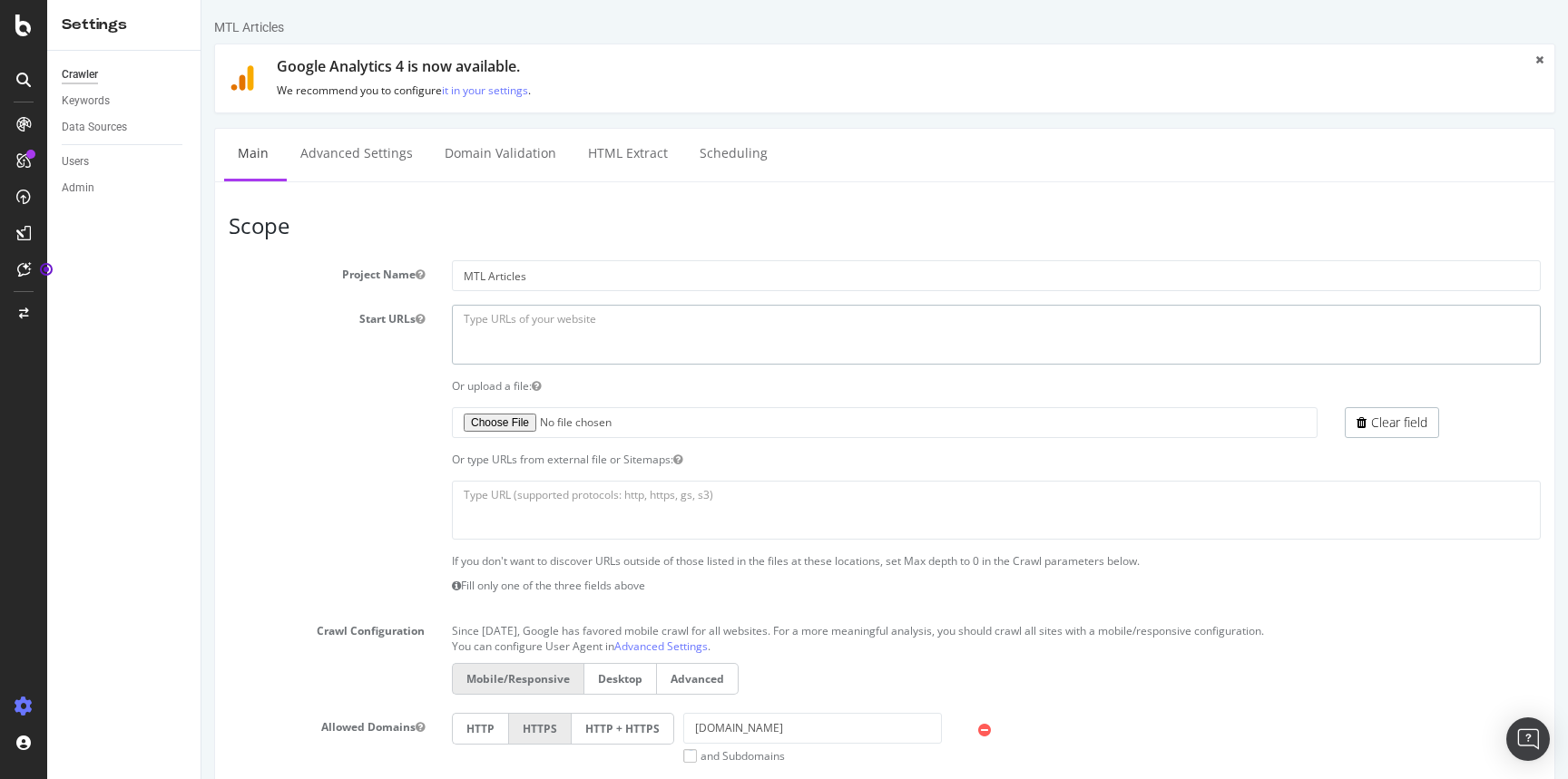
click at [497, 330] on textarea at bounding box center [996, 334] width 1089 height 59
paste textarea "[URL][DOMAIN_NAME]"
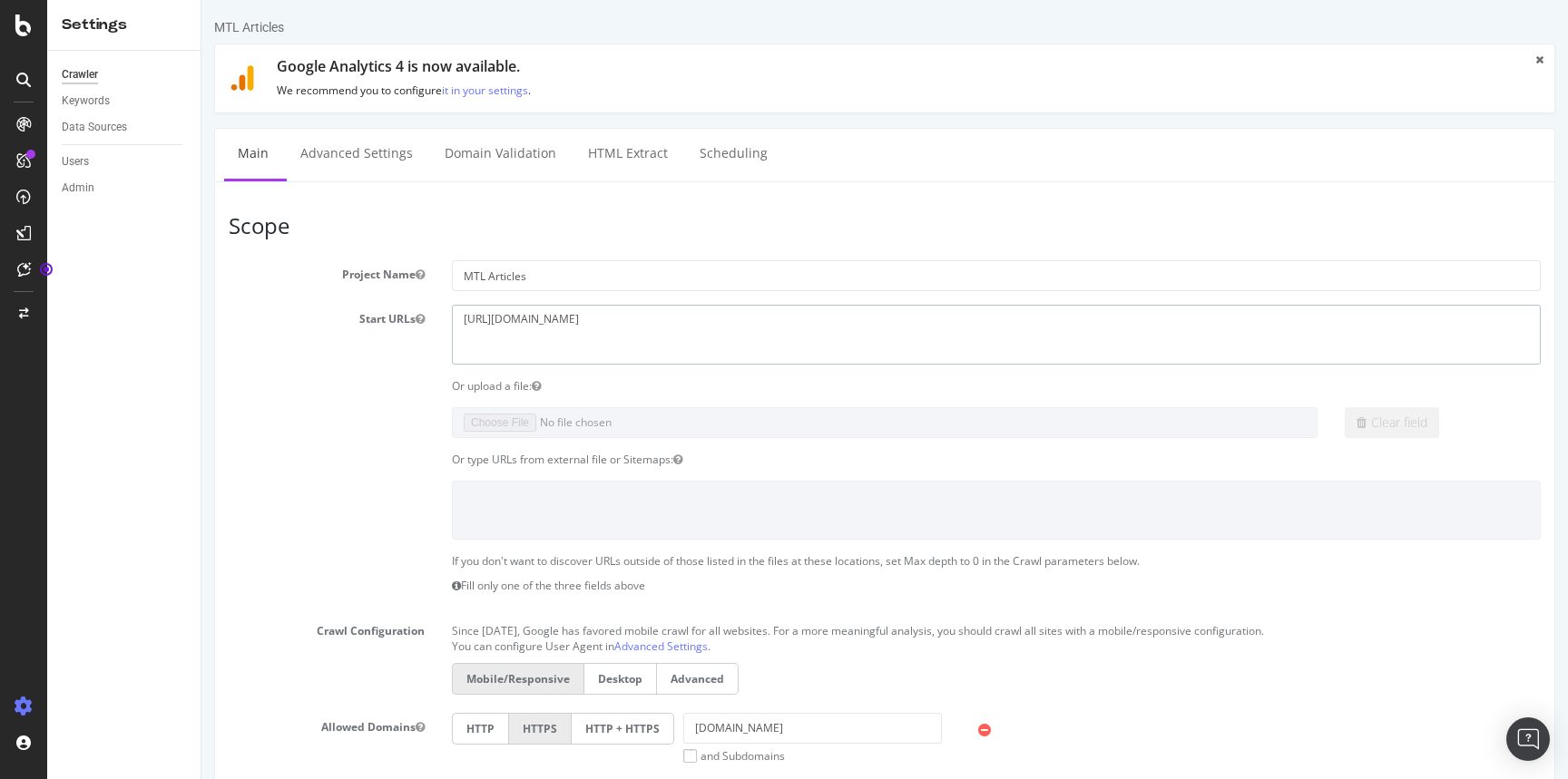
type textarea "[URL][DOMAIN_NAME]"
click at [391, 401] on section "Project Name MTL Articles Start URLs [URL][DOMAIN_NAME] Or upload a file: File …" at bounding box center [884, 633] width 1312 height 746
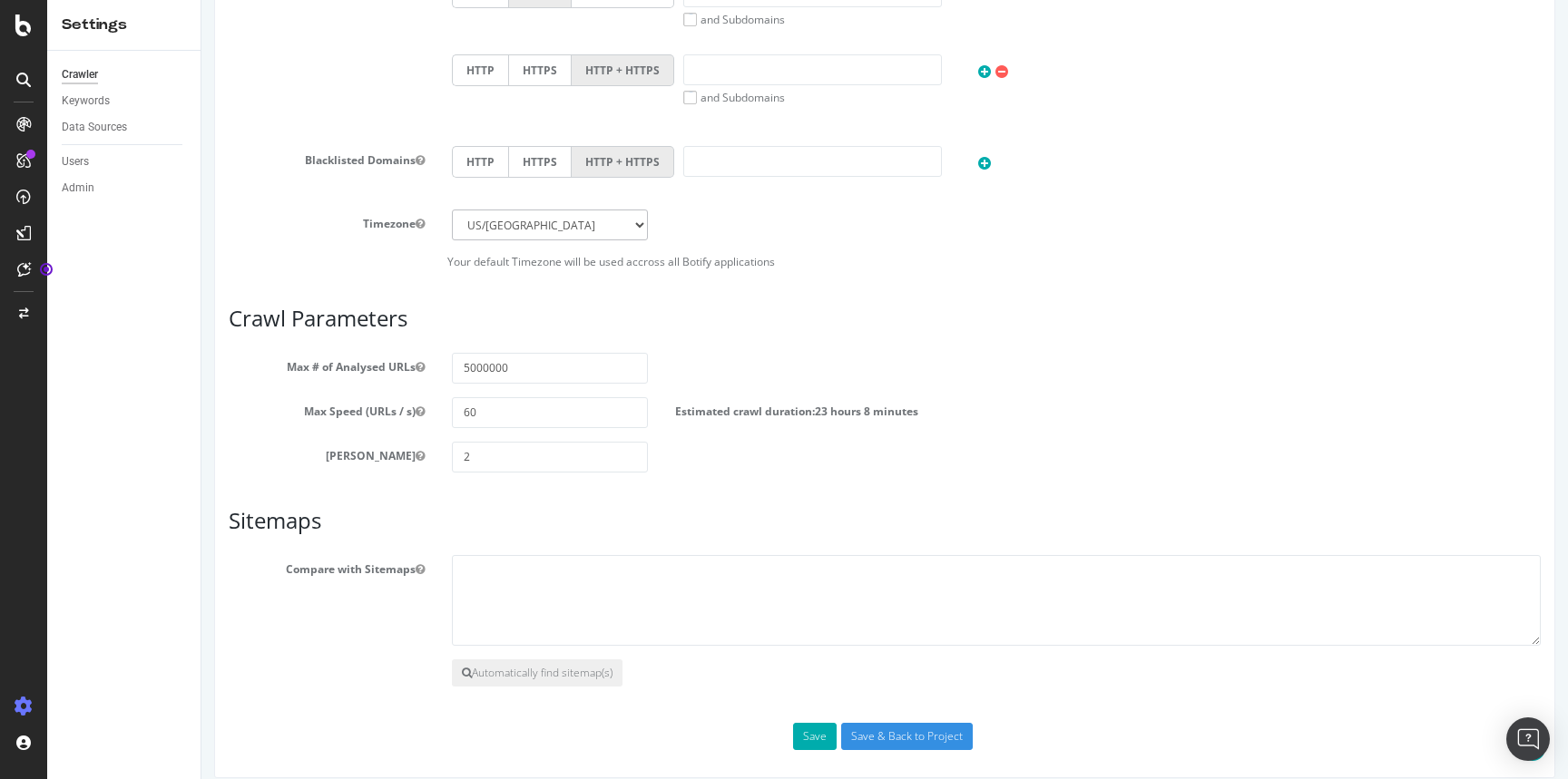
scroll to position [754, 0]
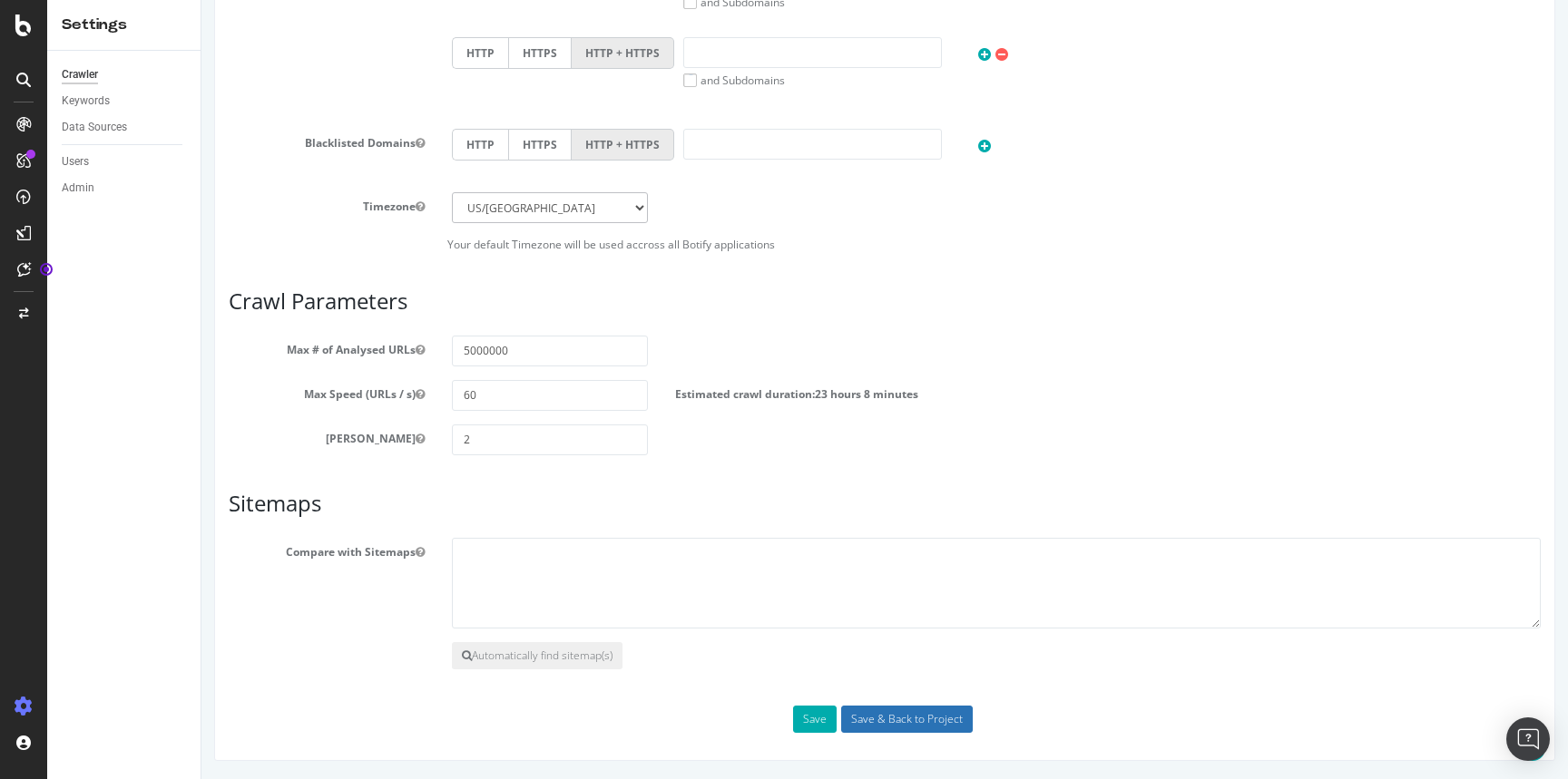
click at [862, 727] on input "Save & Back to Project" at bounding box center [907, 719] width 131 height 28
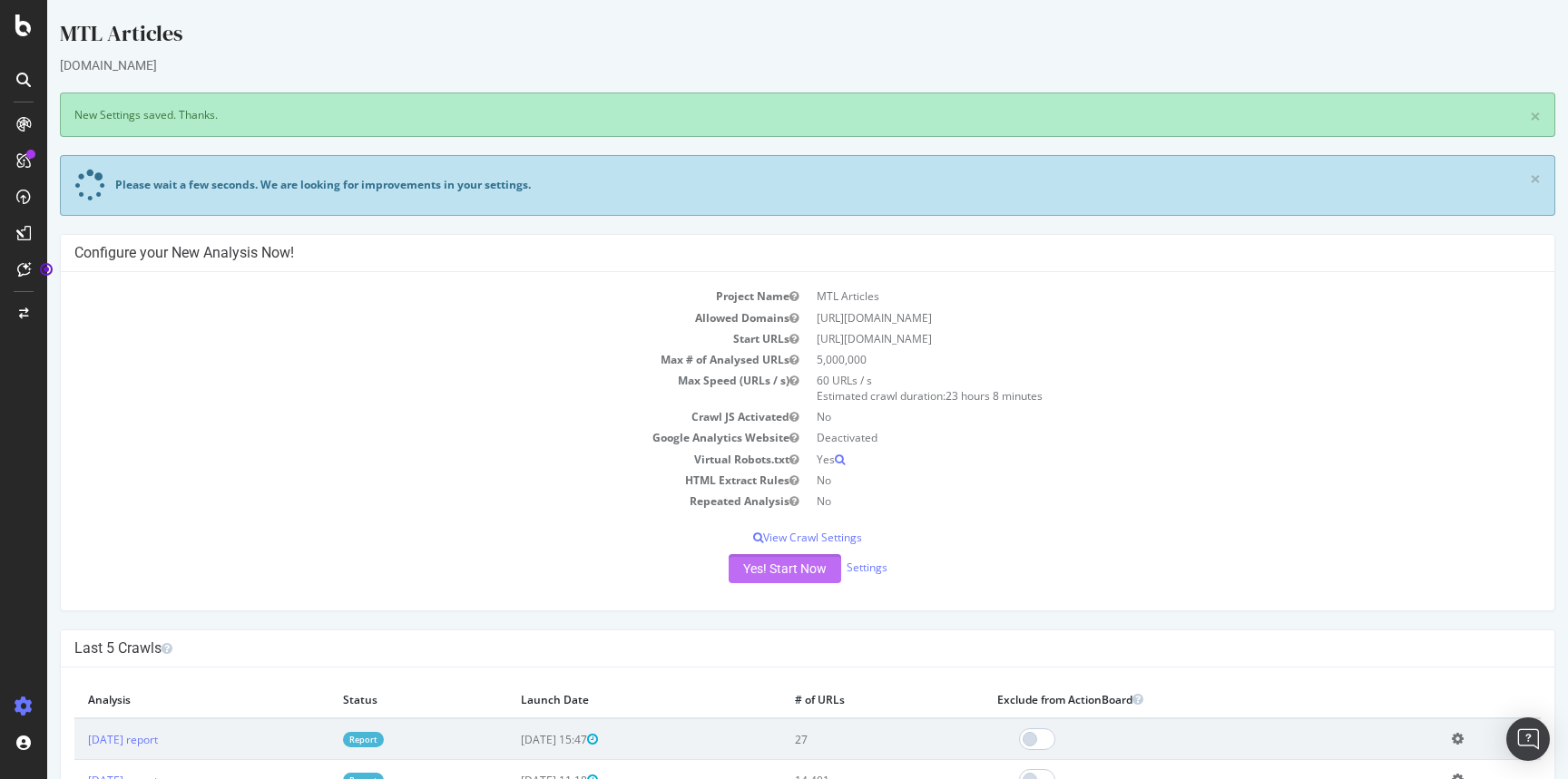
click at [795, 570] on button "Yes! Start Now" at bounding box center [785, 569] width 112 height 29
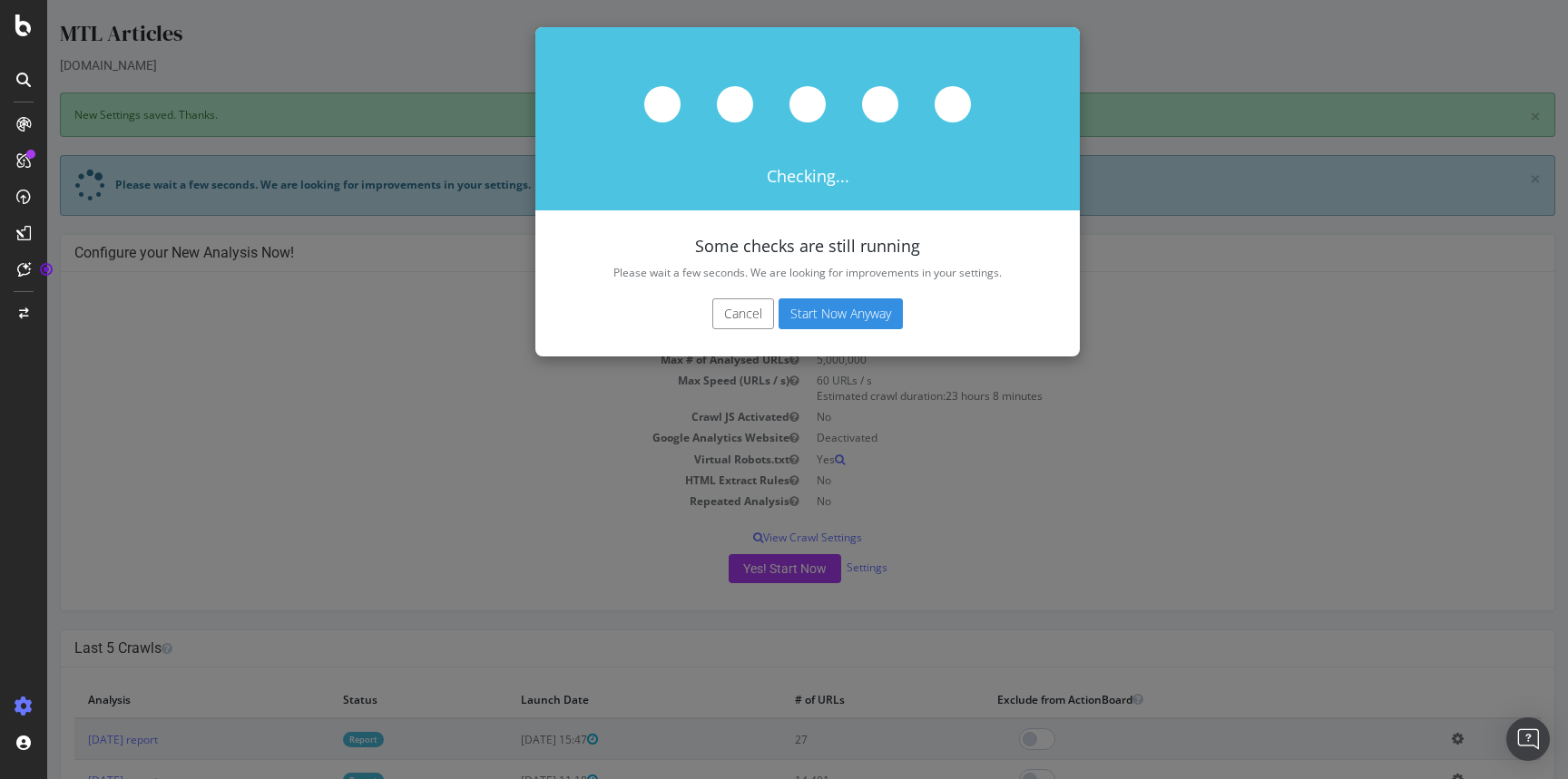
click at [840, 321] on button "Start Now Anyway" at bounding box center [840, 314] width 125 height 30
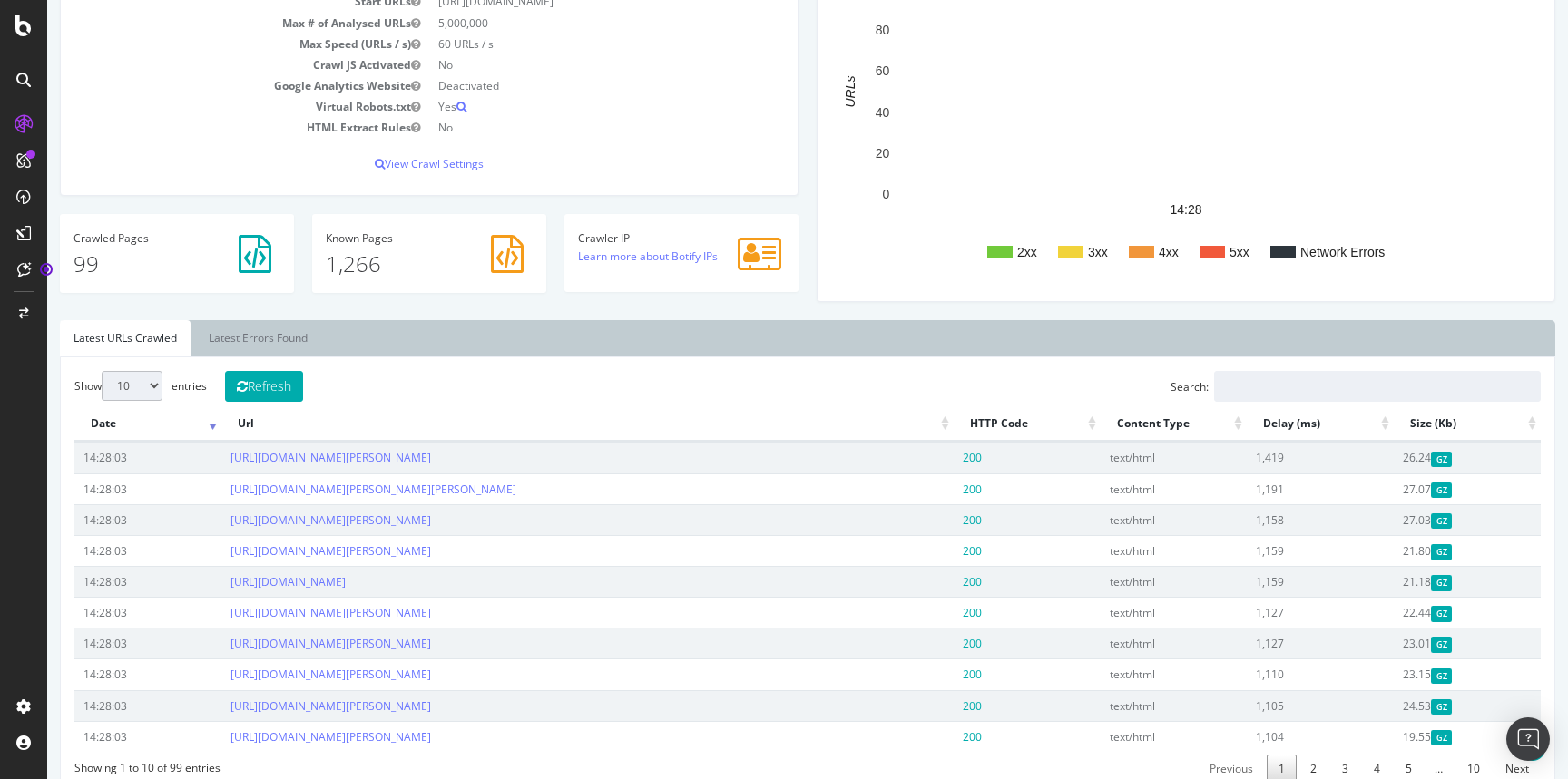
scroll to position [135, 0]
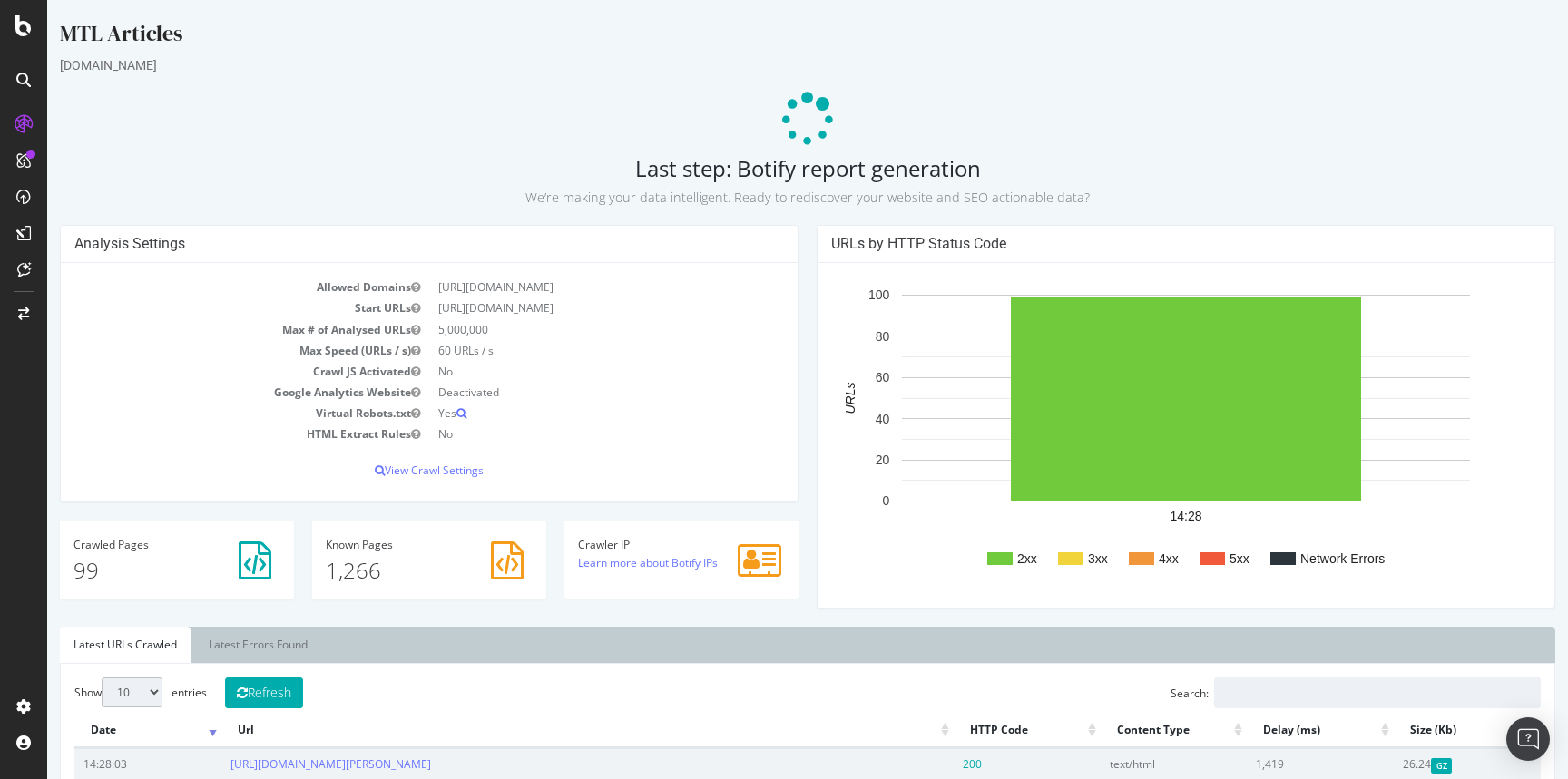
click at [762, 561] on icon at bounding box center [759, 560] width 44 height 38
click at [674, 562] on link "Learn more about Botify IPs" at bounding box center [648, 563] width 140 height 15
